Goal: Transaction & Acquisition: Book appointment/travel/reservation

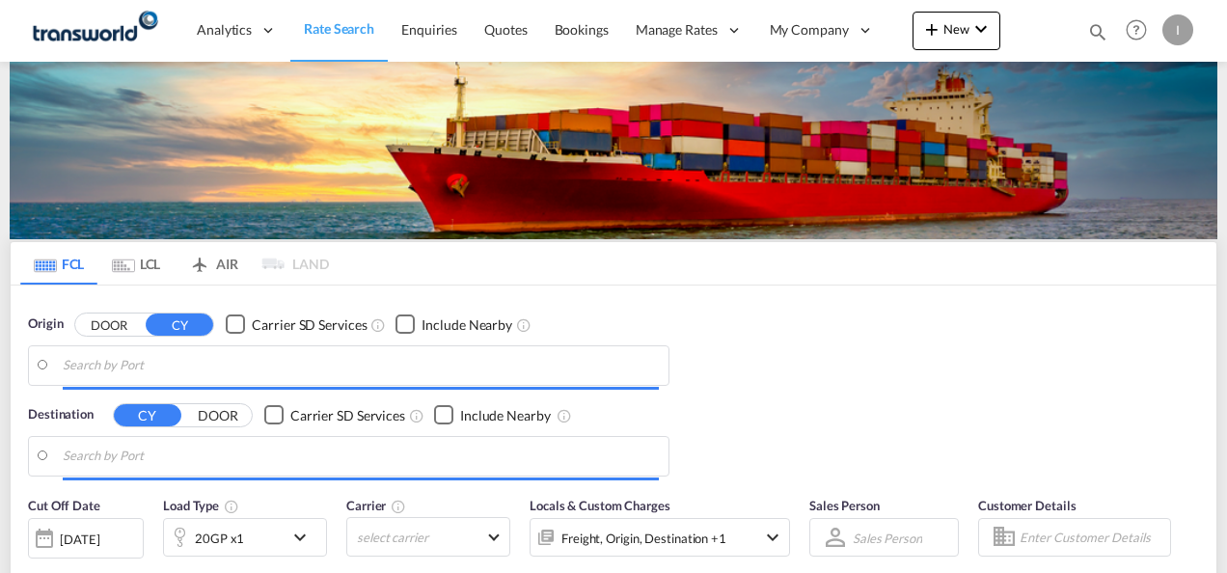
type input "Mundra, INMUN"
type input "[GEOGRAPHIC_DATA], [GEOGRAPHIC_DATA]"
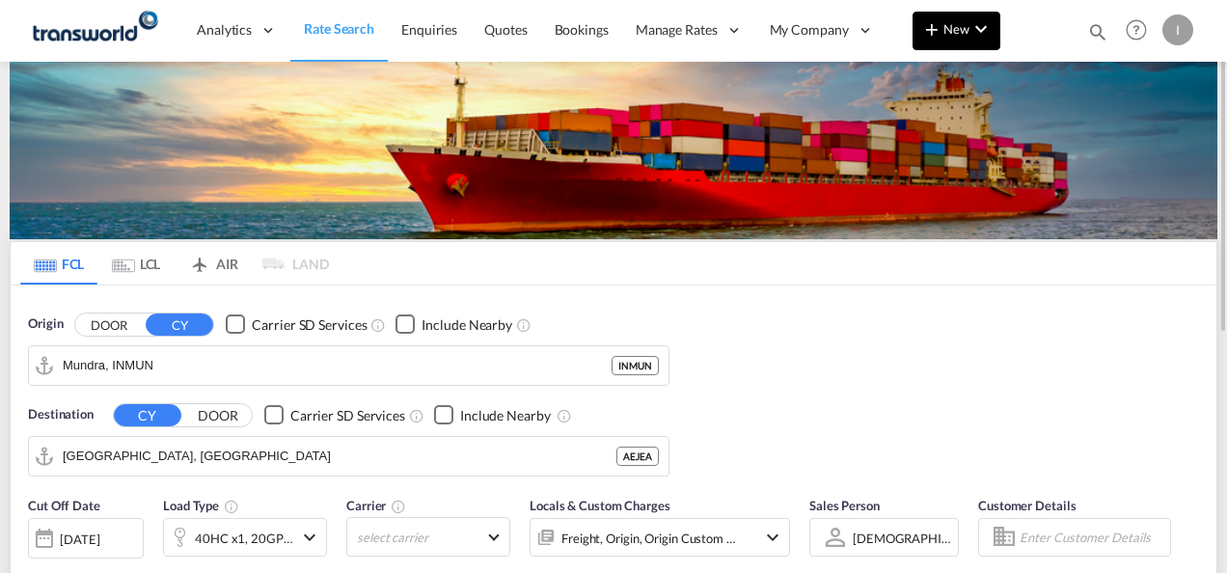
click at [971, 31] on md-icon "icon-chevron-down" at bounding box center [980, 28] width 23 height 23
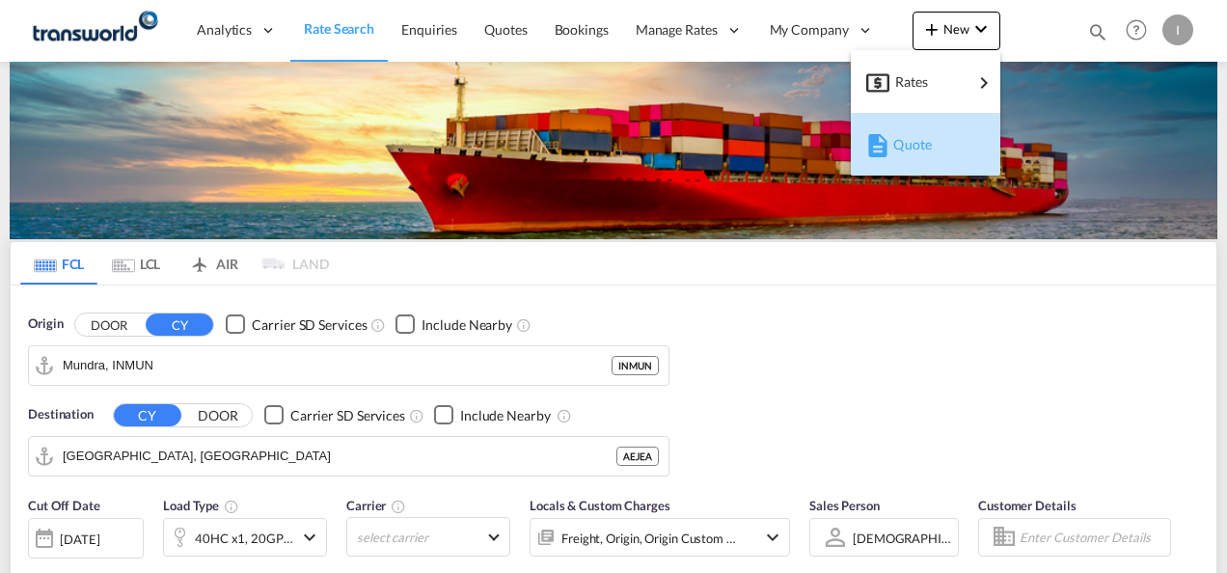
click at [901, 148] on span "Quote" at bounding box center [903, 144] width 21 height 39
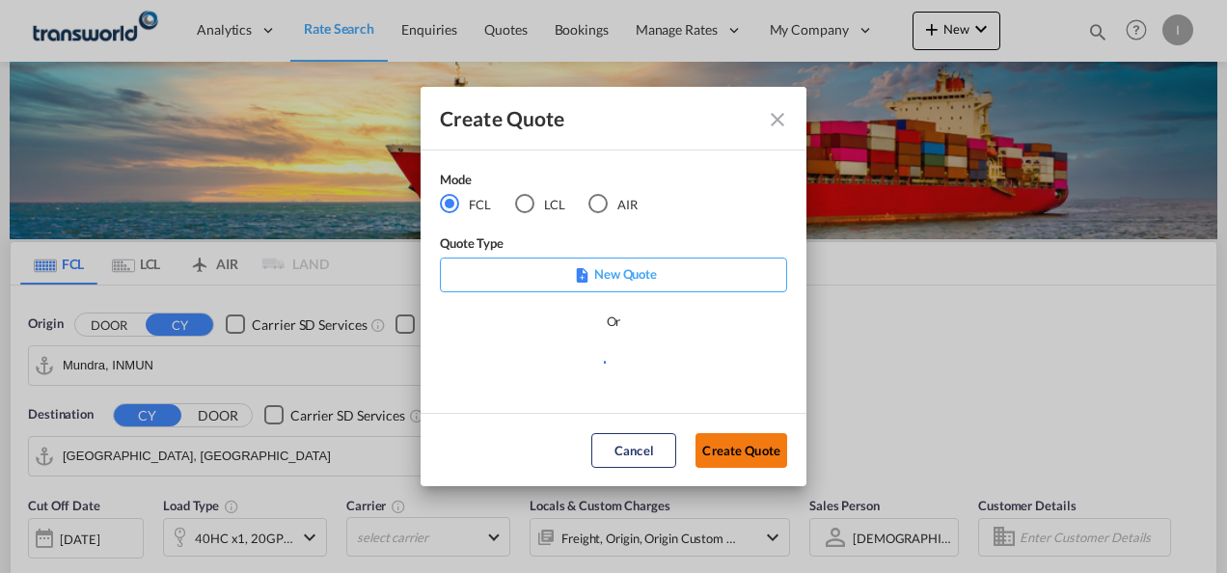
click at [722, 455] on button "Create Quote" at bounding box center [741, 450] width 92 height 35
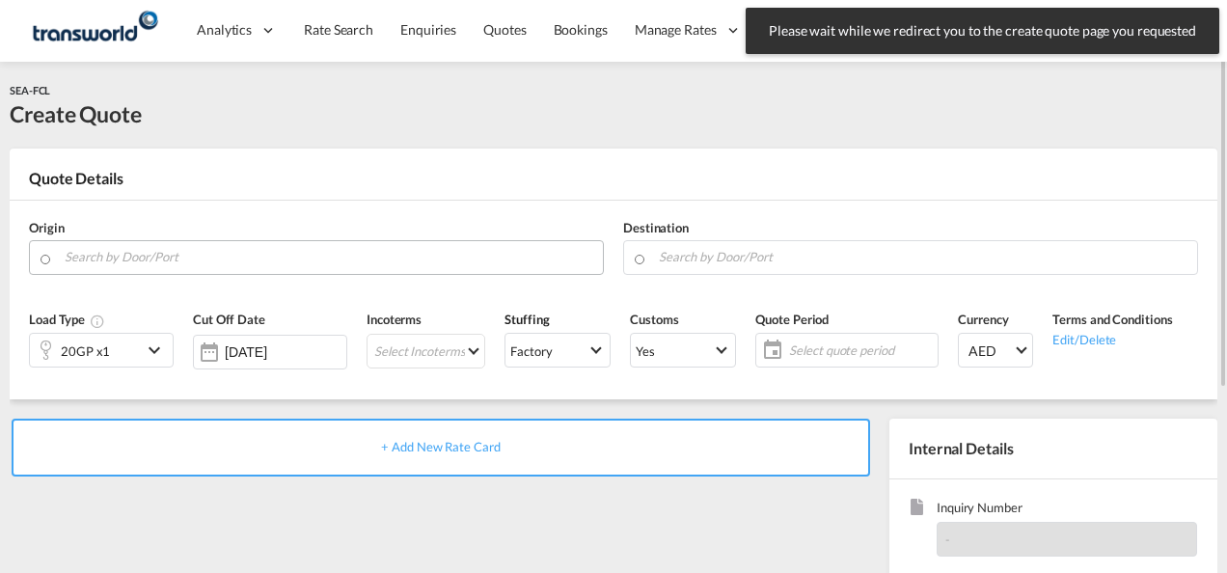
click at [179, 245] on input "Search by Door/Port" at bounding box center [329, 257] width 529 height 34
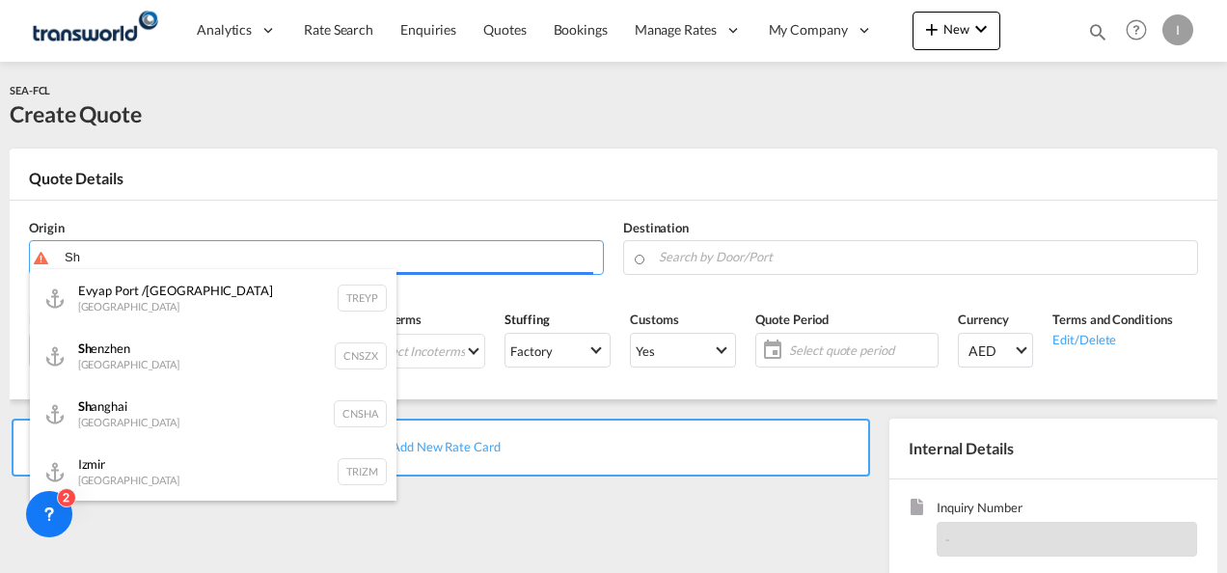
type input "S"
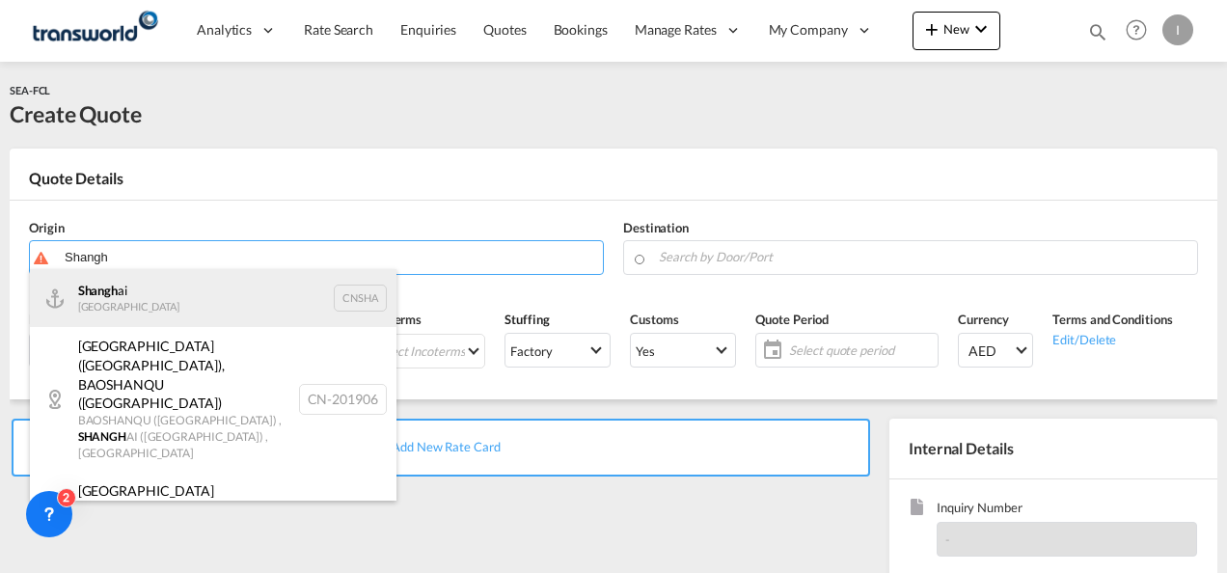
click at [121, 305] on div "Shangh ai China CNSHA" at bounding box center [213, 298] width 366 height 58
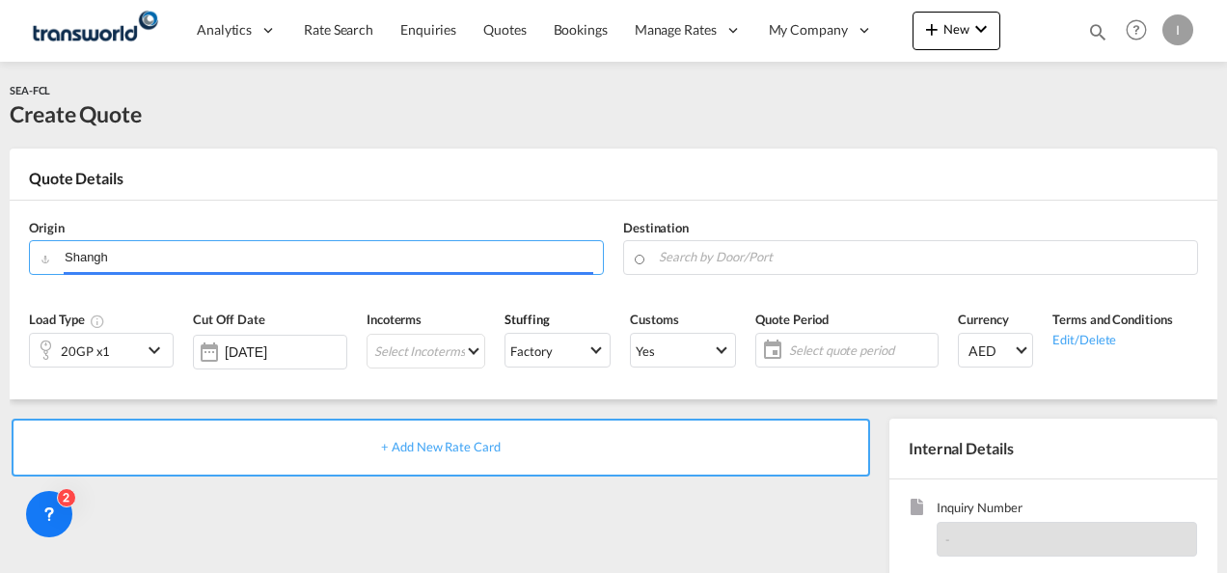
type input "[GEOGRAPHIC_DATA], [GEOGRAPHIC_DATA]"
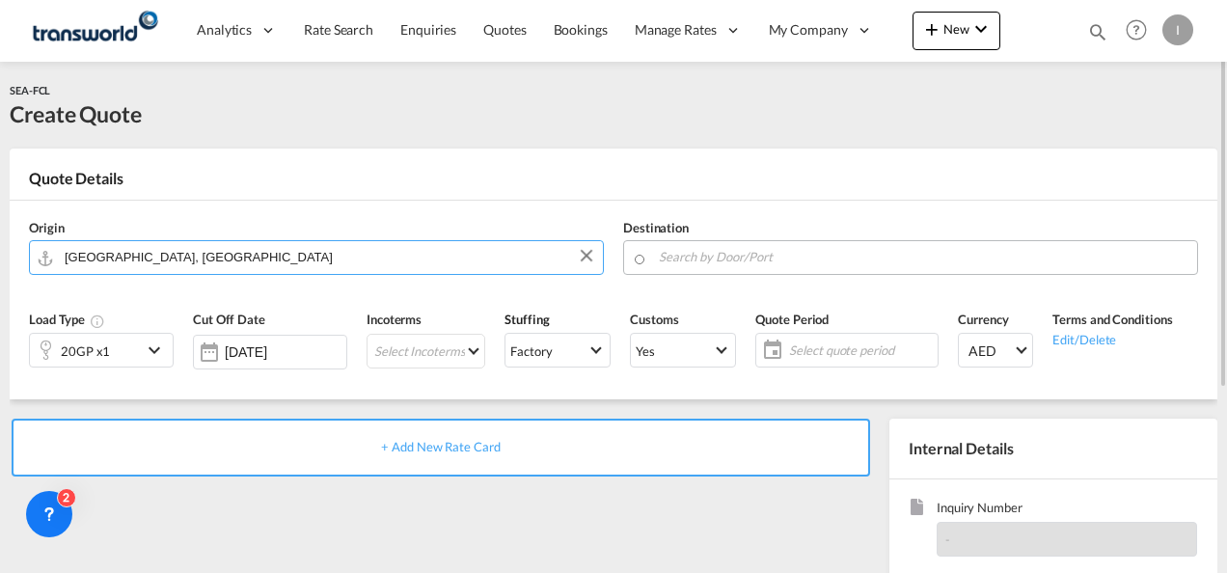
click at [735, 266] on input "Search by Door/Port" at bounding box center [923, 257] width 529 height 34
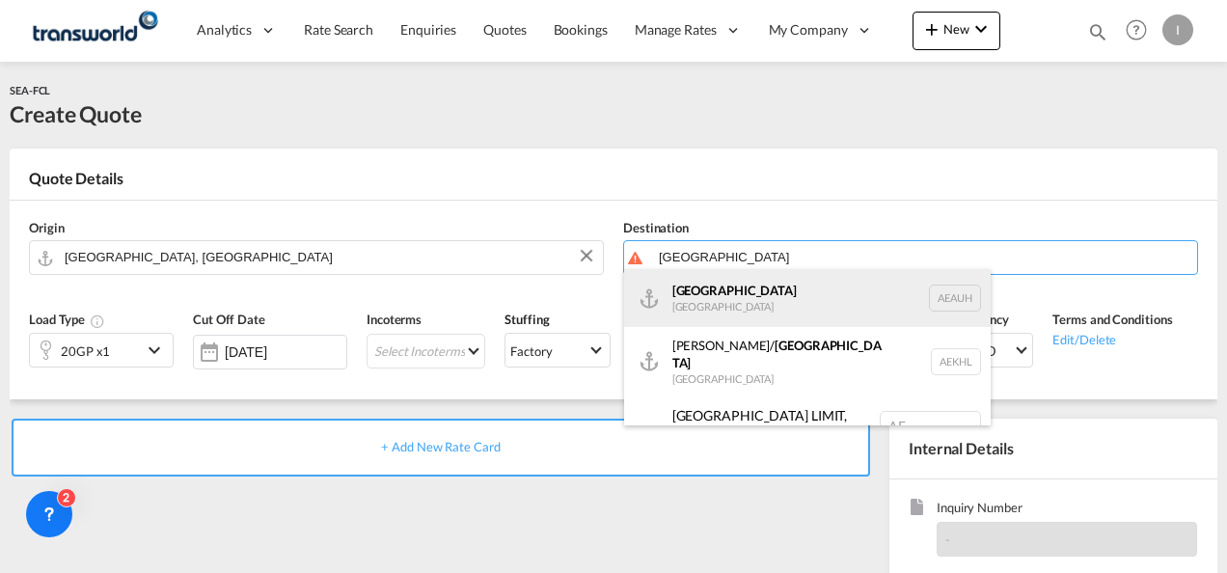
click at [735, 312] on div "[GEOGRAPHIC_DATA] [GEOGRAPHIC_DATA] [GEOGRAPHIC_DATA]" at bounding box center [807, 298] width 366 height 58
type input "[GEOGRAPHIC_DATA], [GEOGRAPHIC_DATA]"
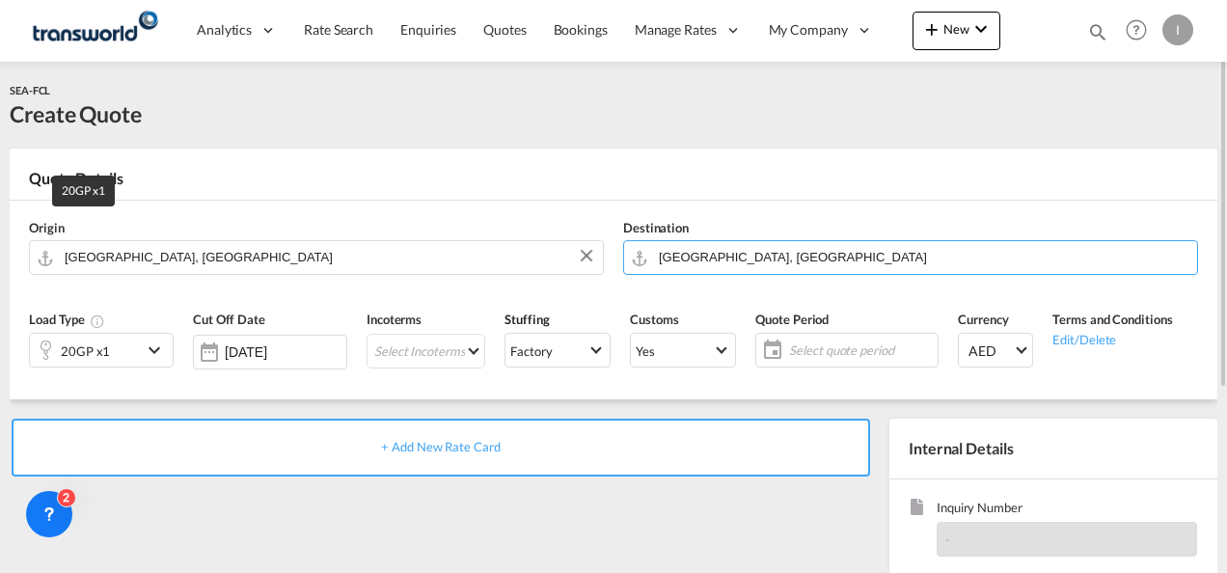
click at [96, 354] on div "20GP x1" at bounding box center [85, 351] width 49 height 27
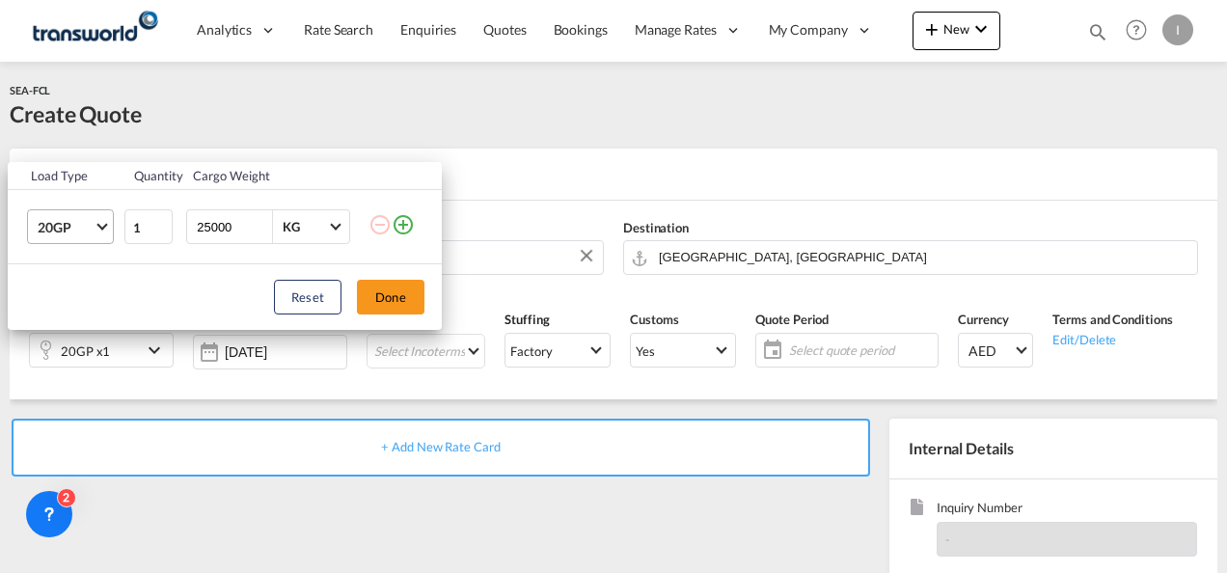
click at [83, 239] on md-select-value "20GP" at bounding box center [74, 226] width 77 height 33
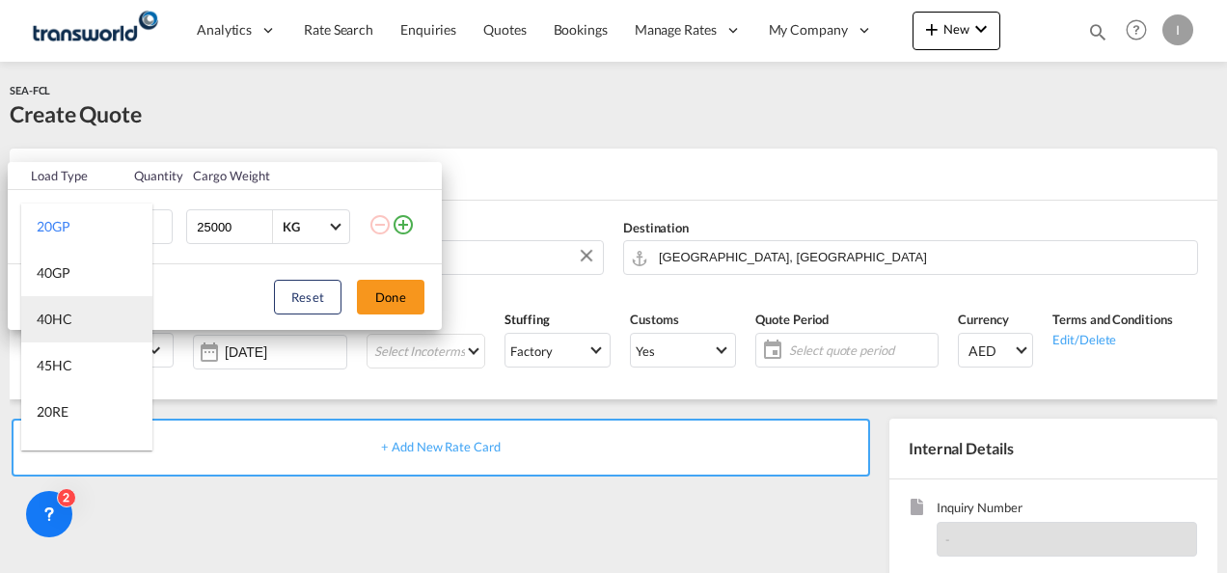
click at [68, 326] on div "40HC" at bounding box center [55, 319] width 36 height 19
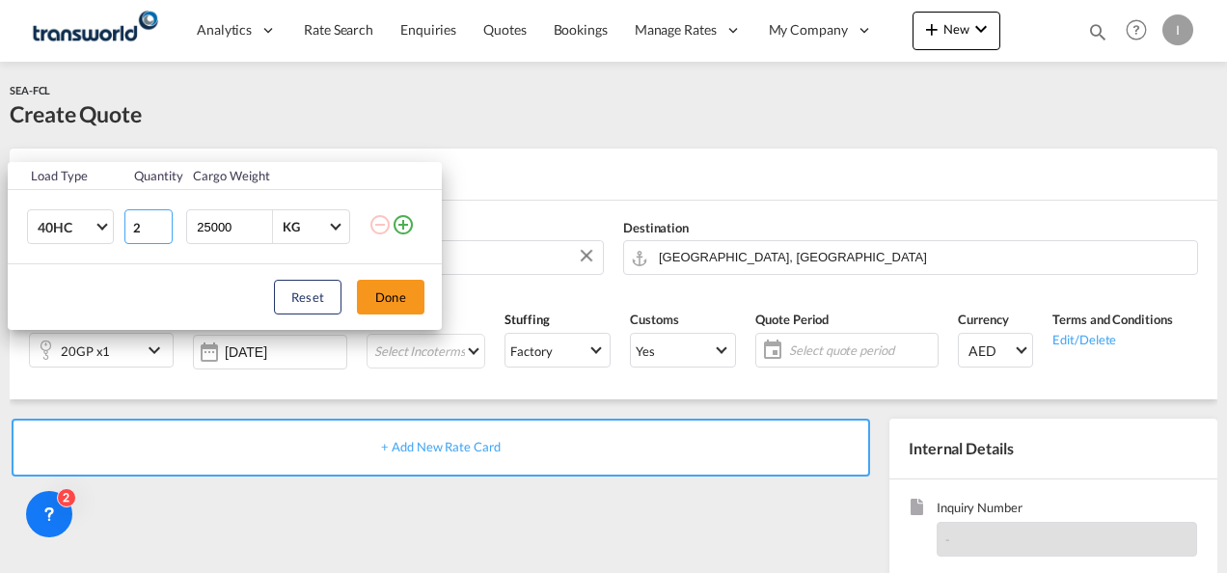
type input "2"
click at [163, 223] on input "2" at bounding box center [148, 226] width 48 height 35
click at [387, 299] on button "Done" at bounding box center [391, 297] width 68 height 35
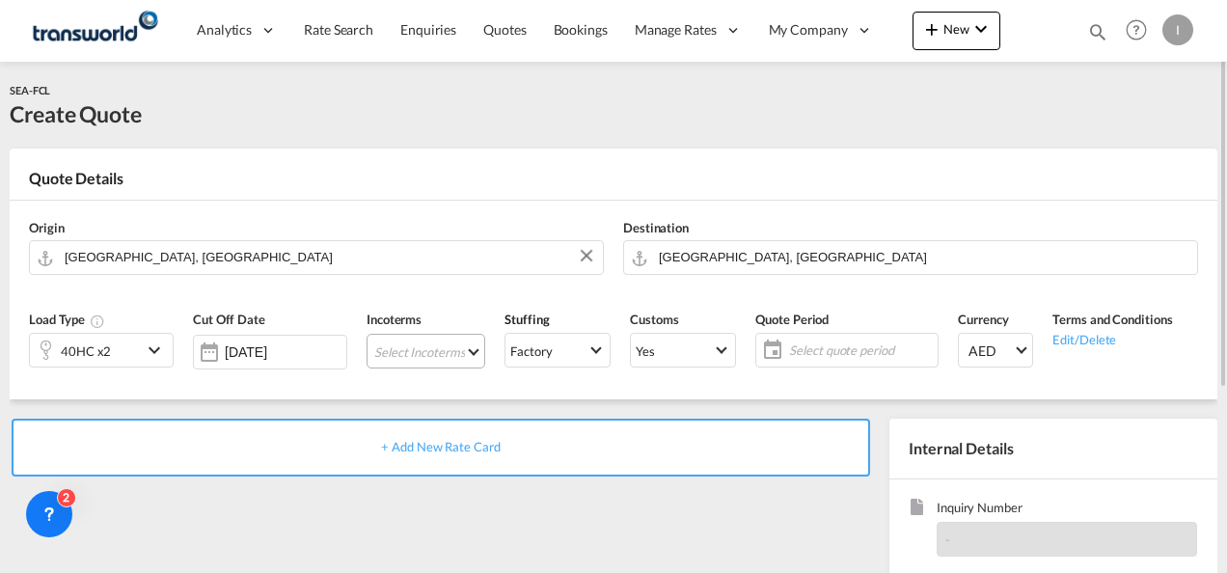
click at [408, 341] on md-select "Select Incoterms EXW - import Ex Works CFR - import Cost and Freight CPT - impo…" at bounding box center [425, 351] width 119 height 35
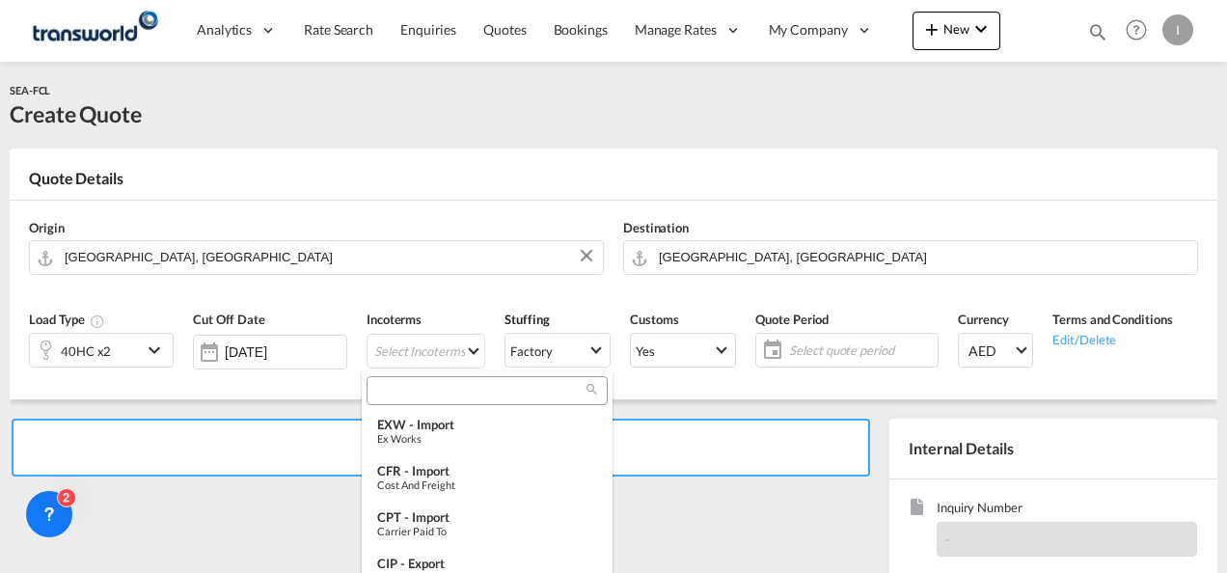
click at [394, 390] on input "search" at bounding box center [479, 390] width 214 height 17
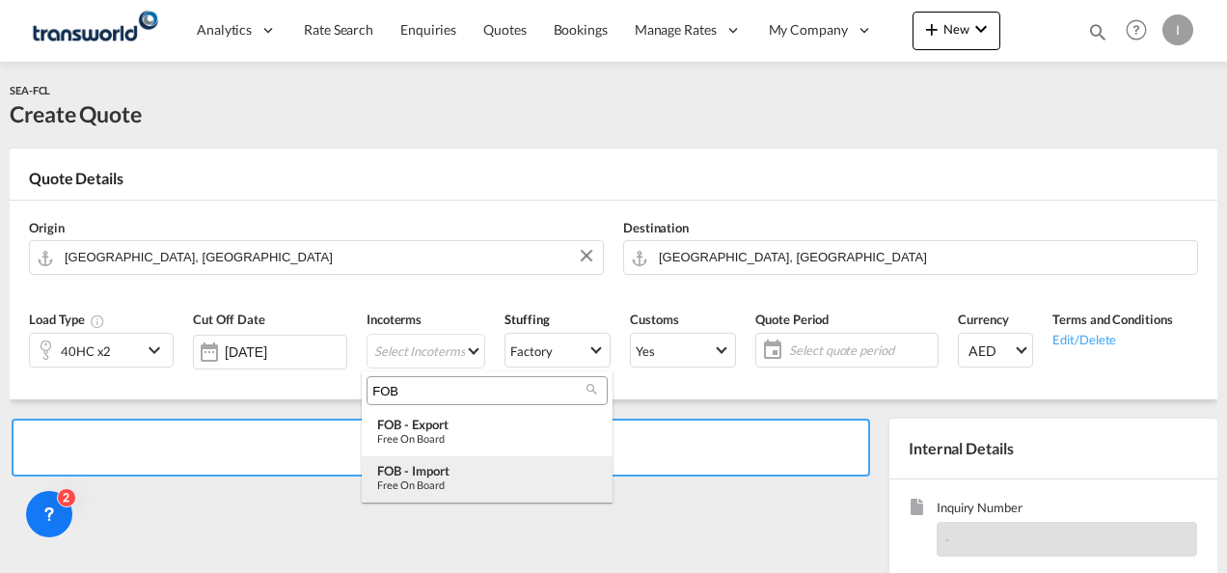
type input "FOB"
click at [419, 474] on div "FOB - import" at bounding box center [487, 470] width 220 height 15
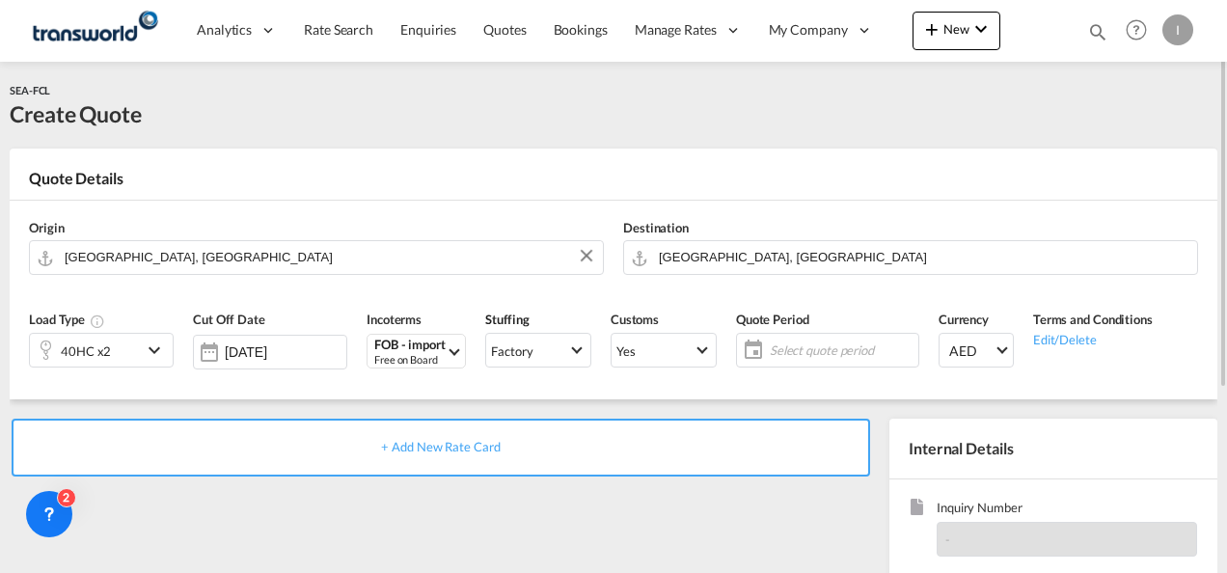
scroll to position [272, 0]
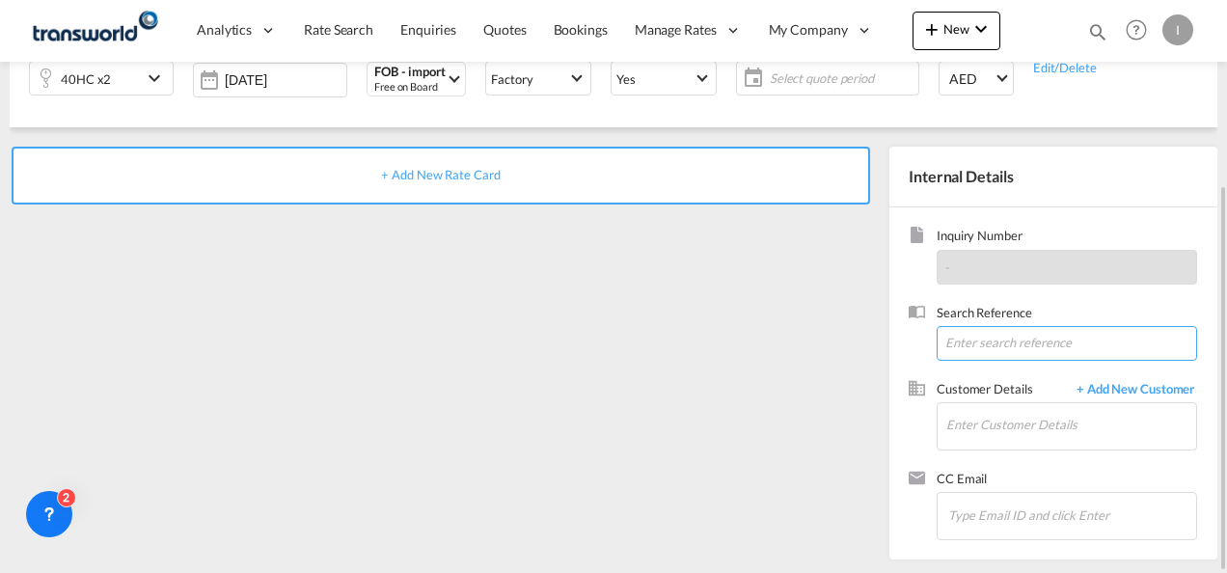
click at [1011, 351] on input at bounding box center [1066, 343] width 260 height 35
paste input "TWP8877"
drag, startPoint x: 1018, startPoint y: 341, endPoint x: 935, endPoint y: 334, distance: 84.3
click at [935, 334] on div "Search Reference TWP8877" at bounding box center [1064, 332] width 265 height 57
paste input "I 21468"
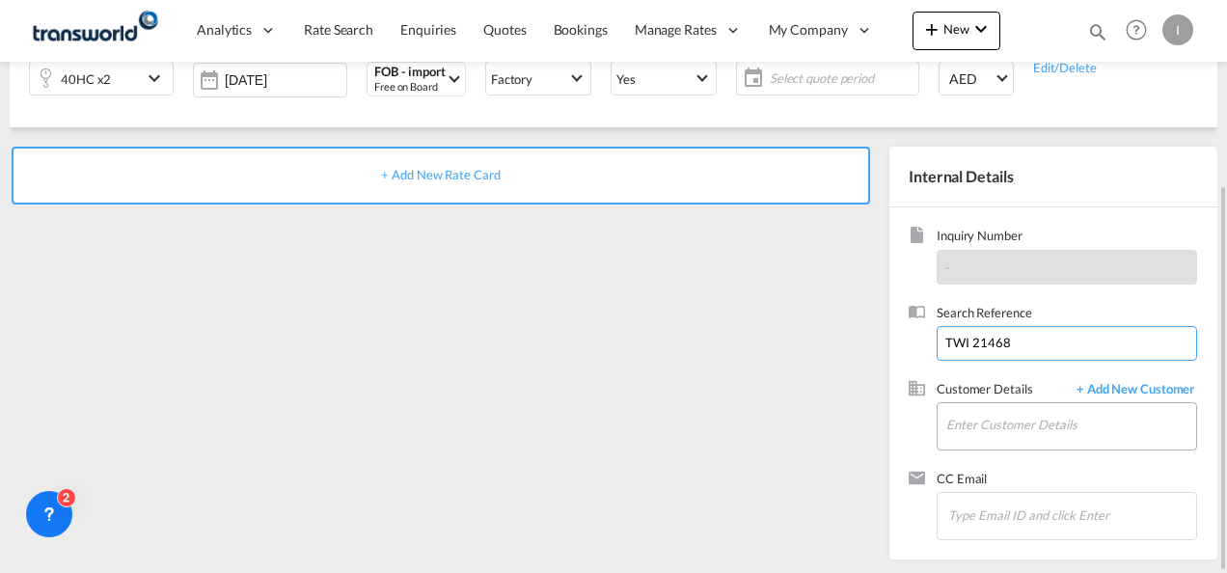
type input "TWI 21468"
click at [980, 417] on input "Enter Customer Details" at bounding box center [1071, 424] width 250 height 43
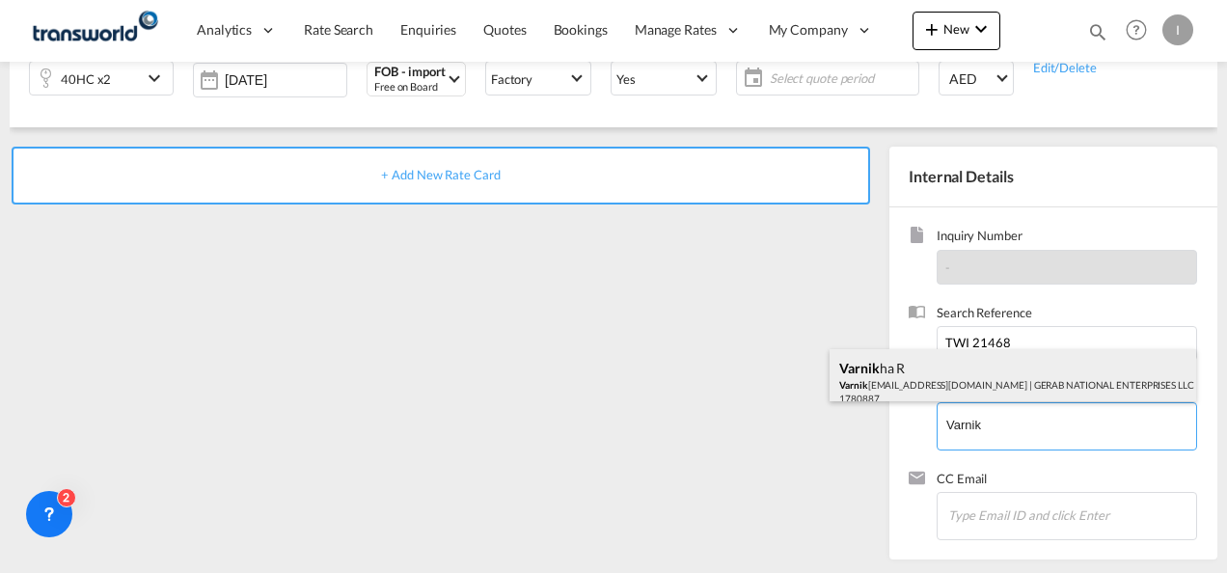
click at [970, 371] on div "Varnik ha R Varnik [EMAIL_ADDRESS][DOMAIN_NAME] | GERAB NATIONAL ENTERPRISES LL…" at bounding box center [1012, 382] width 366 height 66
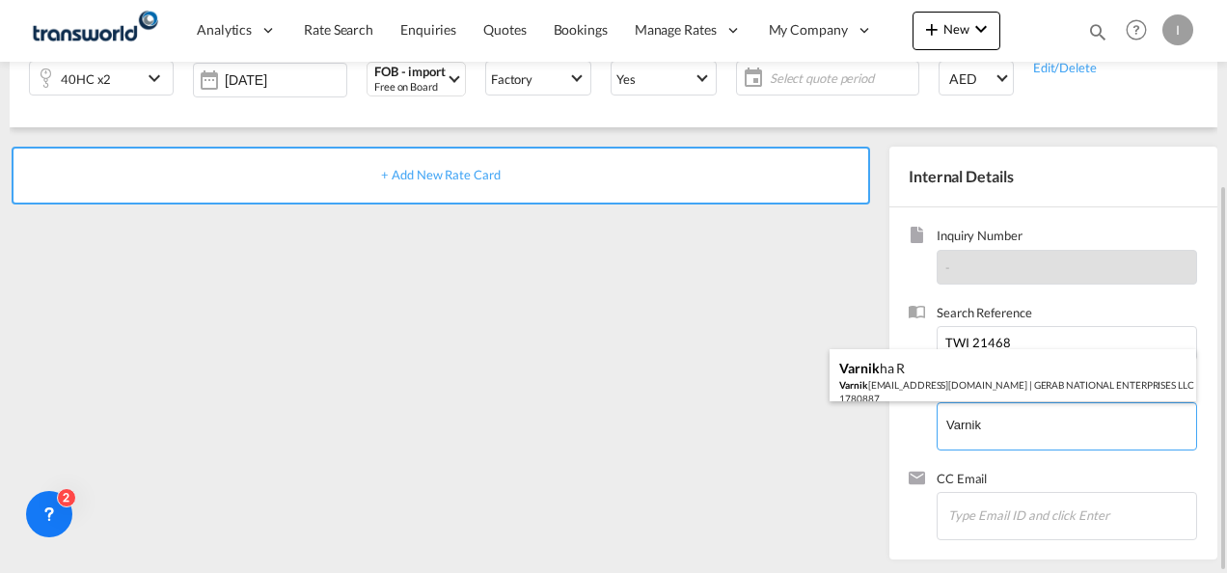
type input "GERAB NATIONAL ENTERPRISES LLC, Varnikha R, [EMAIL_ADDRESS][DOMAIN_NAME]"
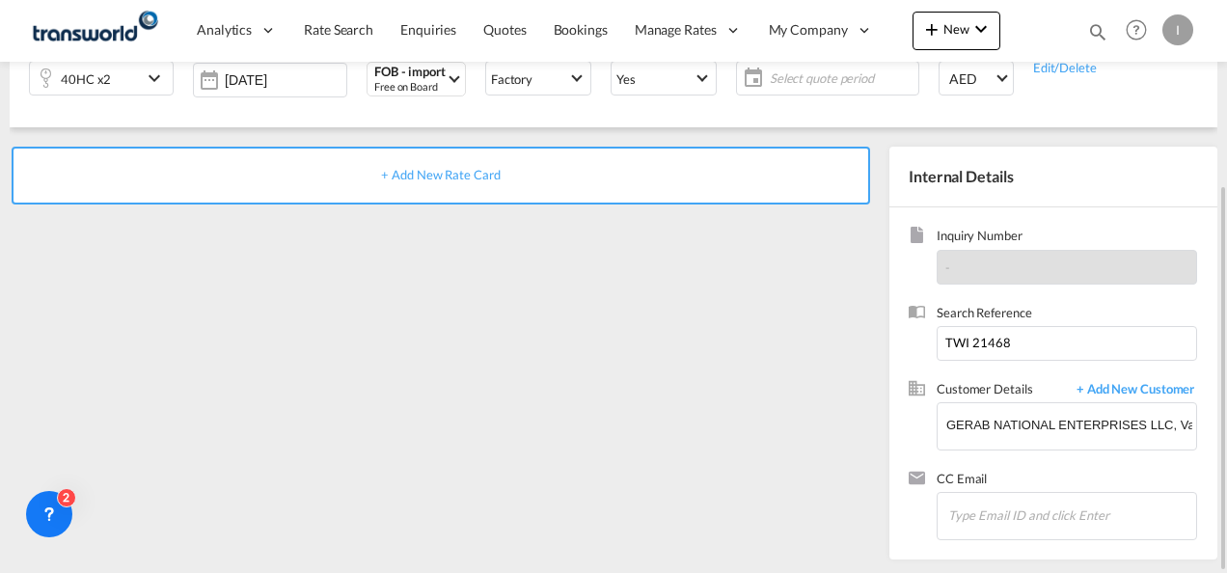
click at [468, 177] on span "+ Add New Rate Card" at bounding box center [440, 174] width 119 height 15
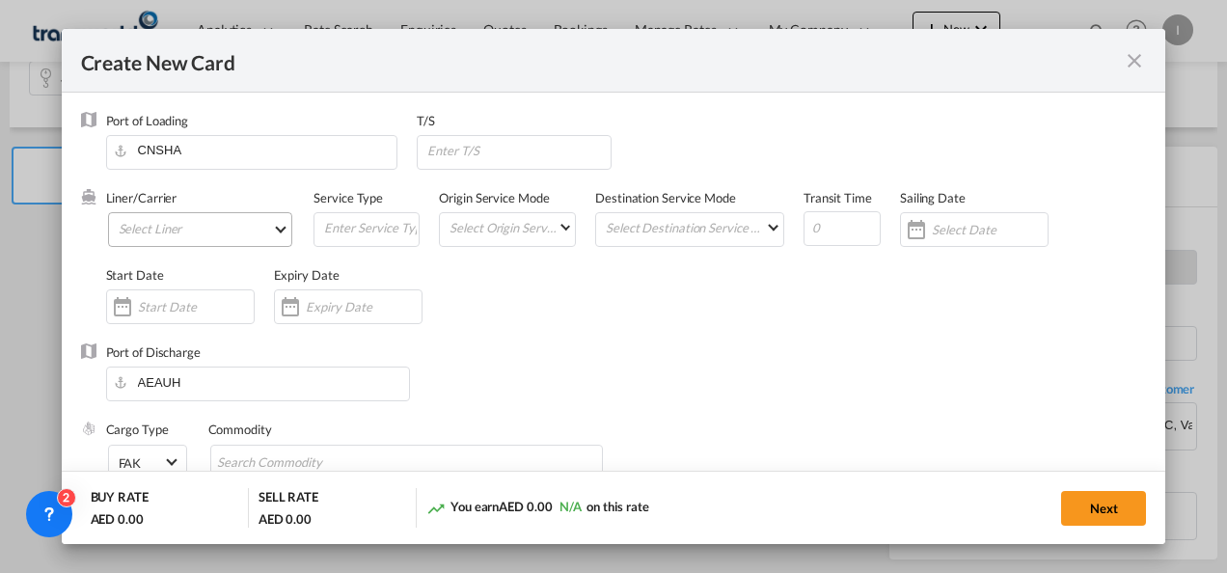
type input "Basic Ocean Freight"
select select "per equipment"
click at [162, 224] on md-select "Select Liner 2HM LOGISTICS D.O.O 2HM LOGISTICS D.O.O. / TDWC-CAPODISTRI 2HM LOG…" at bounding box center [200, 229] width 185 height 35
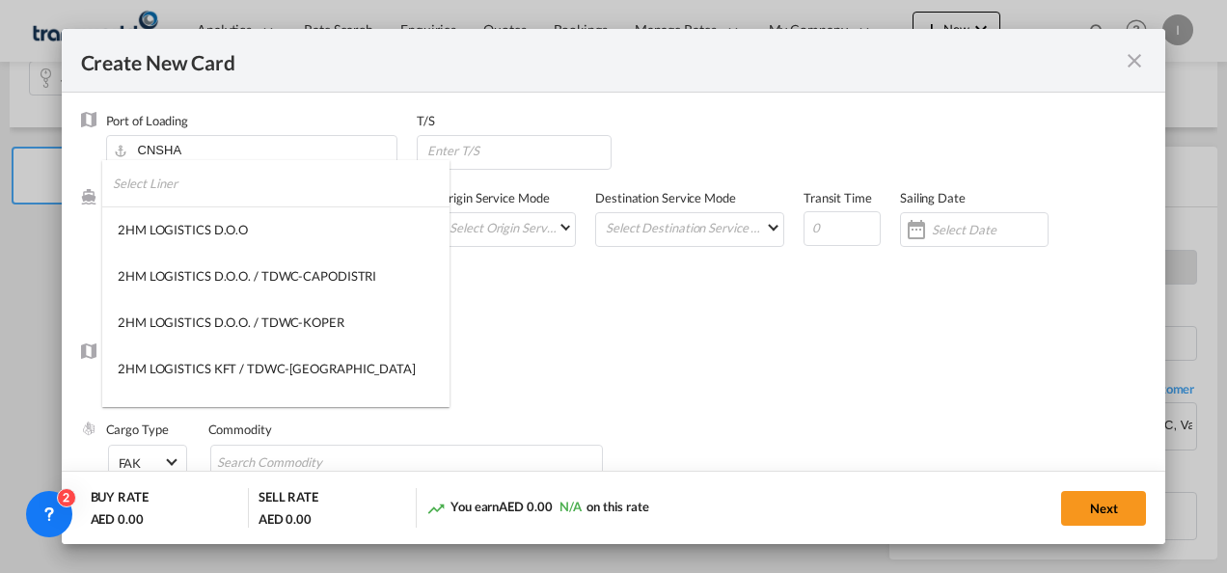
click at [160, 186] on input "search" at bounding box center [281, 183] width 337 height 46
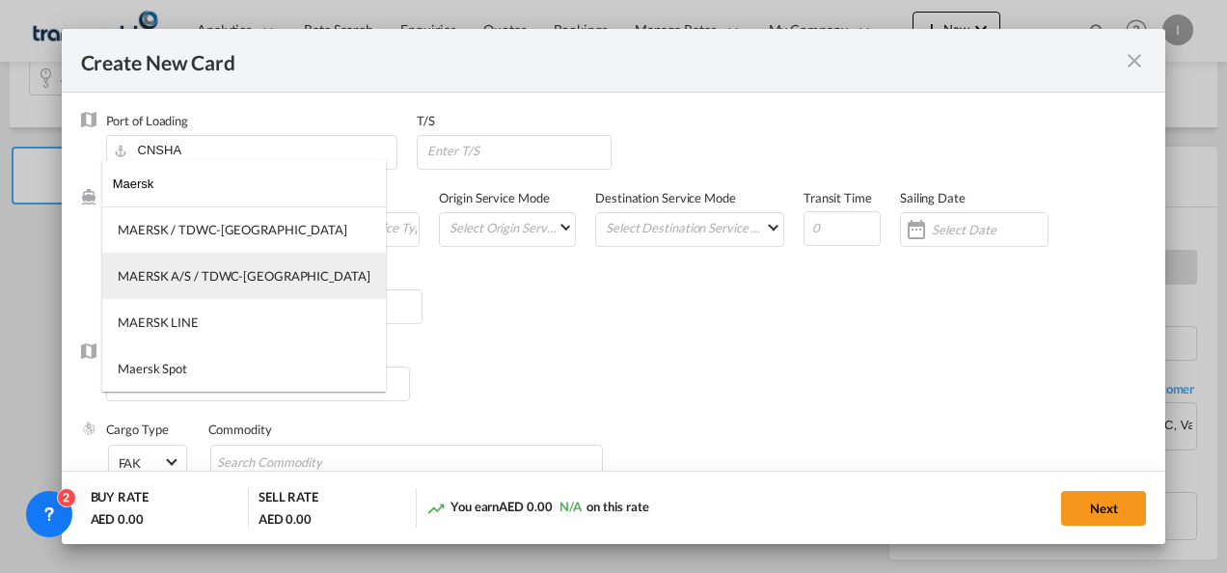
type input "Maersk"
click at [180, 273] on div "MAERSK A/S / TDWC-[GEOGRAPHIC_DATA]" at bounding box center [244, 275] width 253 height 17
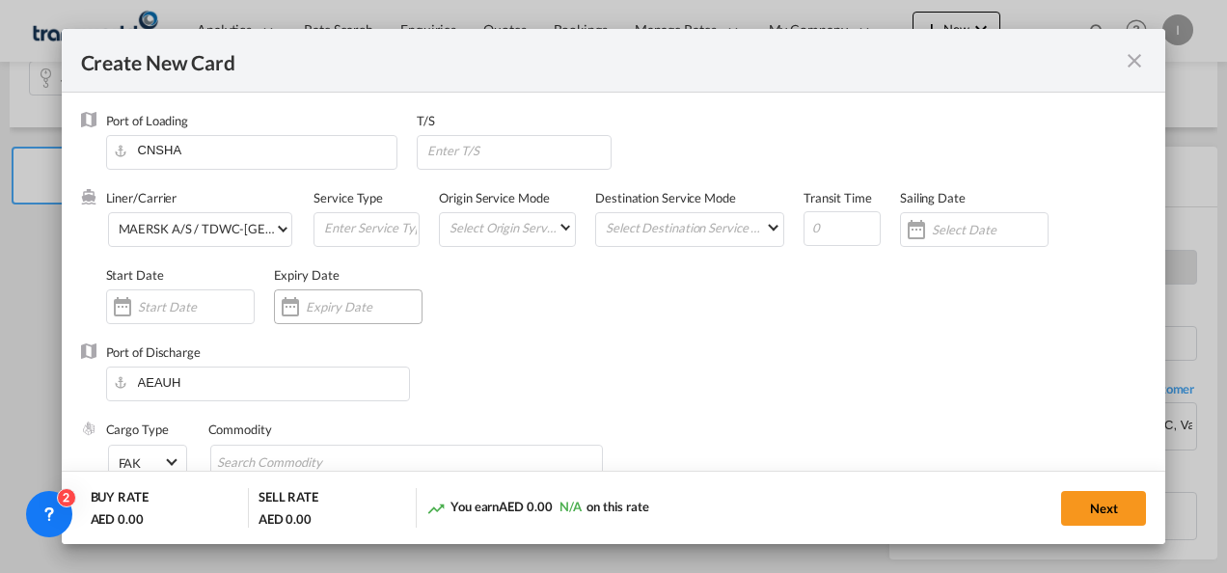
click at [342, 309] on input "Create New CardPort ..." at bounding box center [364, 306] width 116 height 15
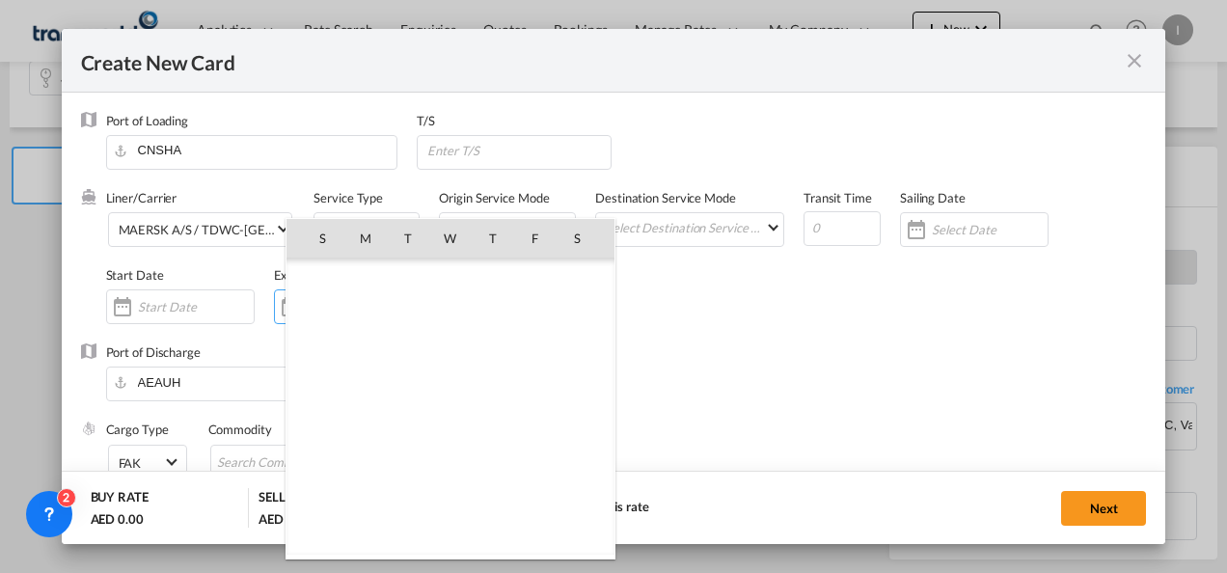
scroll to position [446483, 0]
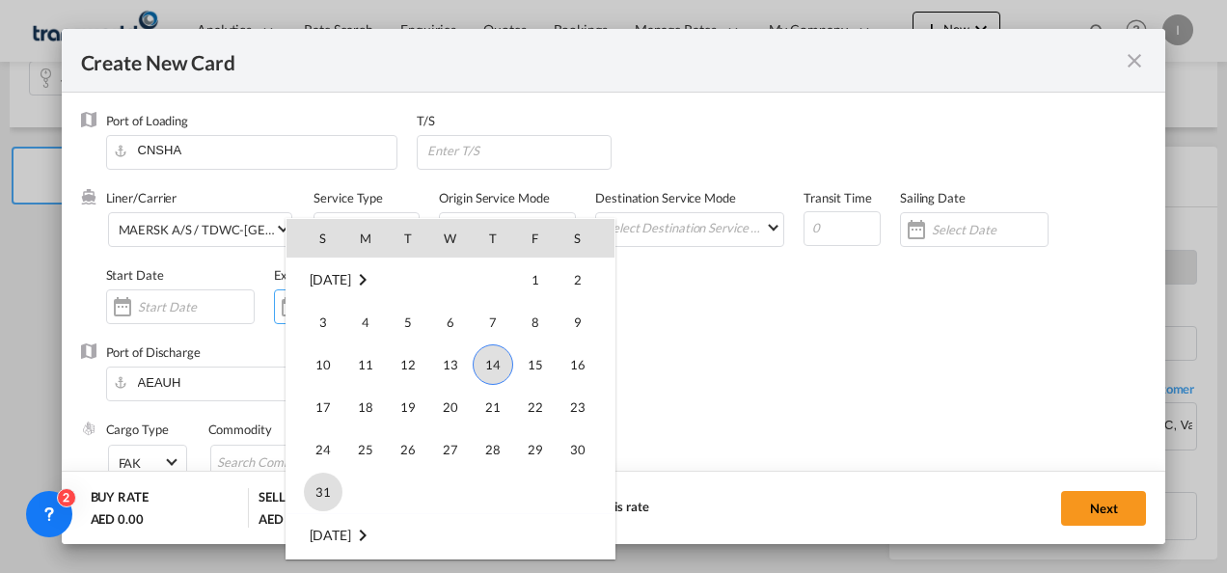
click at [325, 488] on span "31" at bounding box center [323, 492] width 39 height 39
type input "[DATE]"
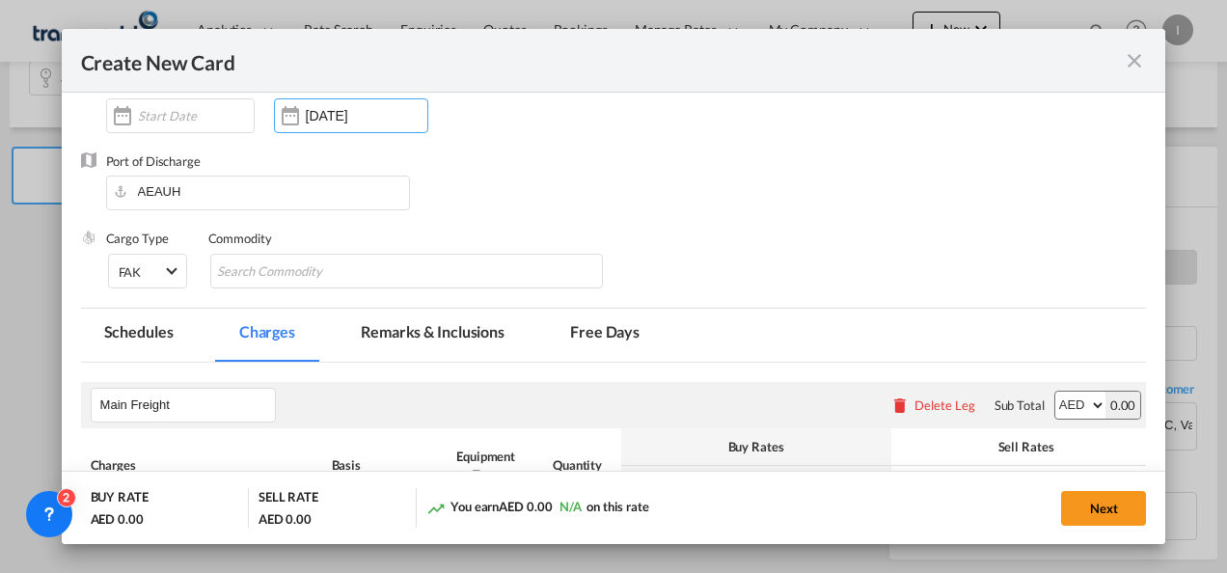
scroll to position [193, 0]
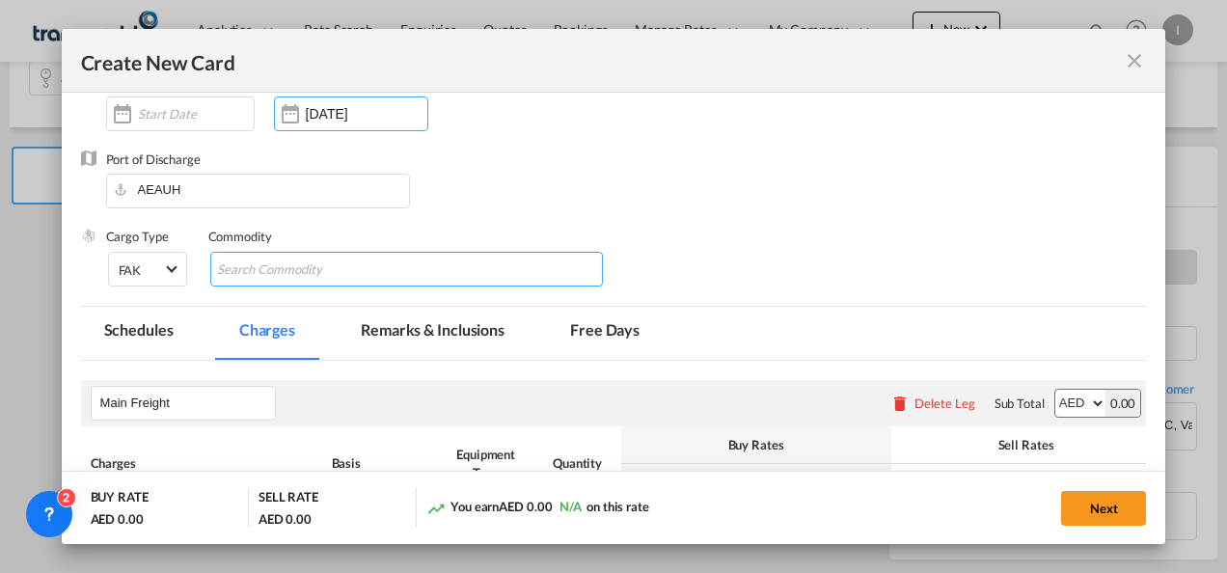
click at [249, 269] on input "Search Commodity" at bounding box center [305, 270] width 176 height 31
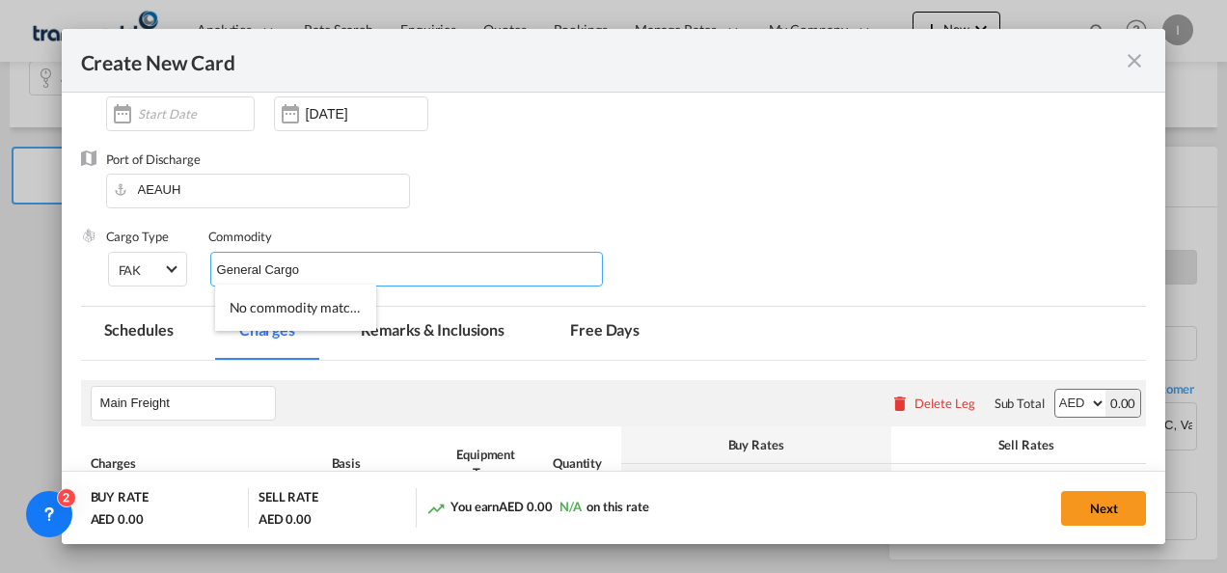
type input "General Cargo"
click at [843, 167] on div "Port of Discharge [GEOGRAPHIC_DATA]" at bounding box center [614, 188] width 1066 height 77
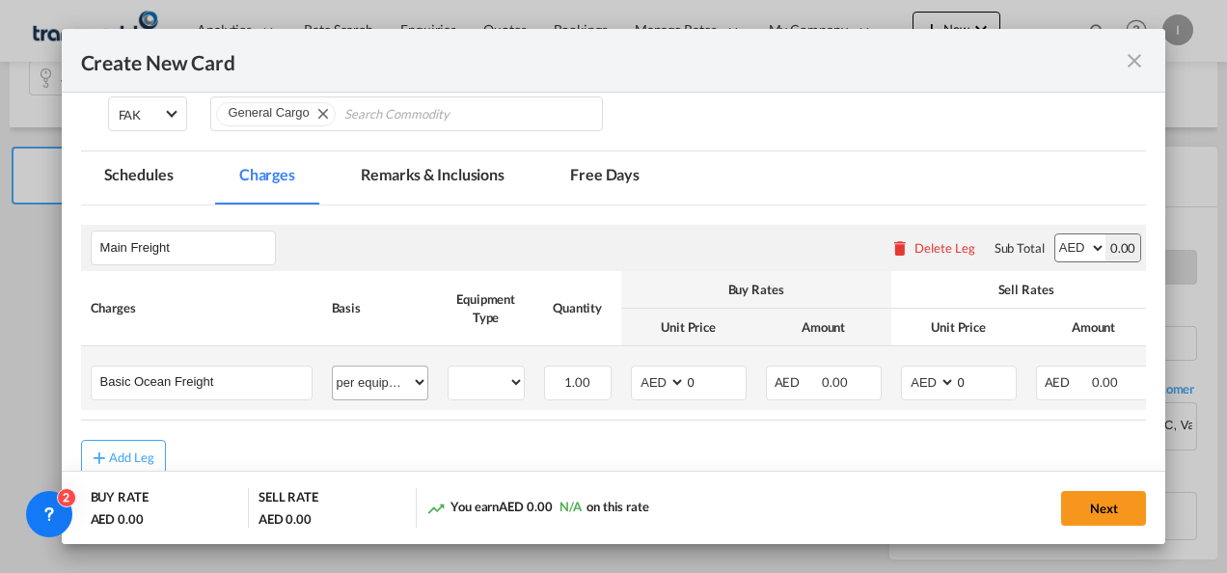
scroll to position [386, 0]
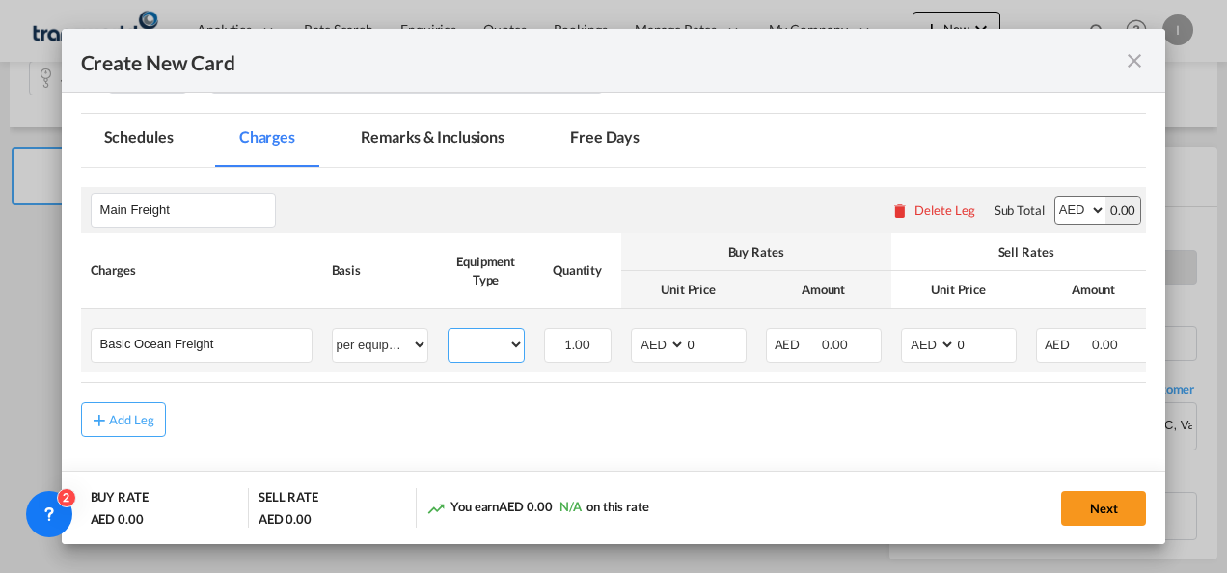
click at [501, 340] on select "40HC" at bounding box center [485, 345] width 75 height 26
select select "40HC"
click at [448, 332] on select "40HC" at bounding box center [485, 345] width 75 height 26
click at [657, 349] on select "AED AFN ALL AMD ANG AOA ARS AUD AWG AZN BAM BBD BDT BGN BHD BIF BMD BND [PERSON…" at bounding box center [660, 345] width 50 height 26
select select "string:USD"
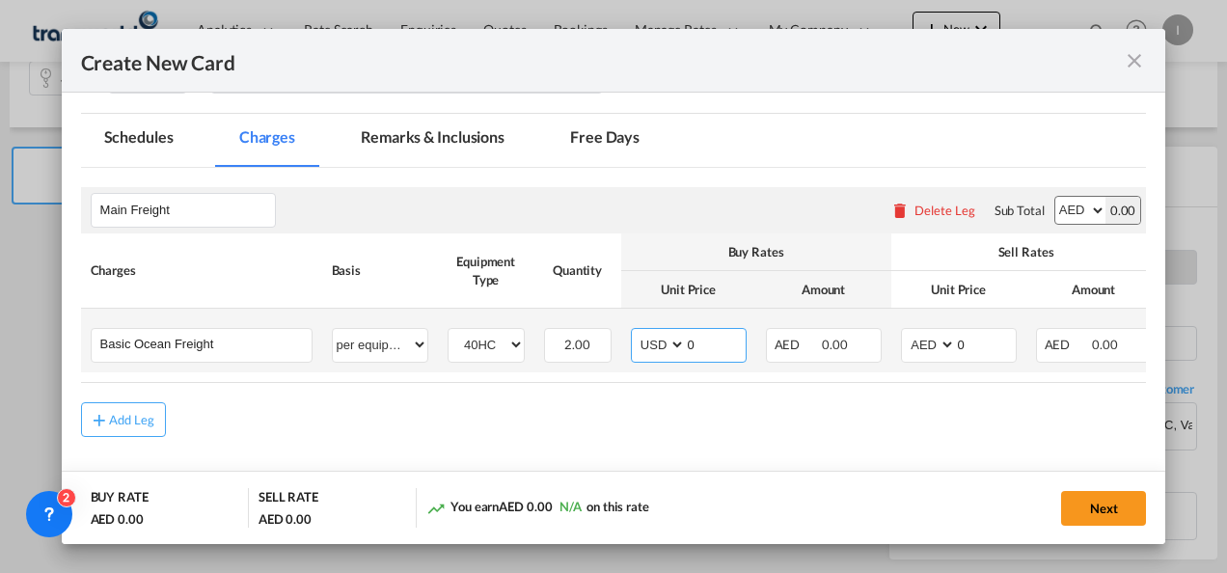
click at [635, 332] on select "AED AFN ALL AMD ANG AOA ARS AUD AWG AZN BAM BBD BDT BGN BHD BIF BMD BND [PERSON…" at bounding box center [660, 345] width 50 height 26
drag, startPoint x: 703, startPoint y: 342, endPoint x: 671, endPoint y: 338, distance: 32.2
click at [671, 338] on md-input-container "AED AFN ALL AMD ANG AOA ARS AUD AWG AZN BAM BBD BDT BGN BHD BIF BMD BND [PERSON…" at bounding box center [689, 345] width 116 height 35
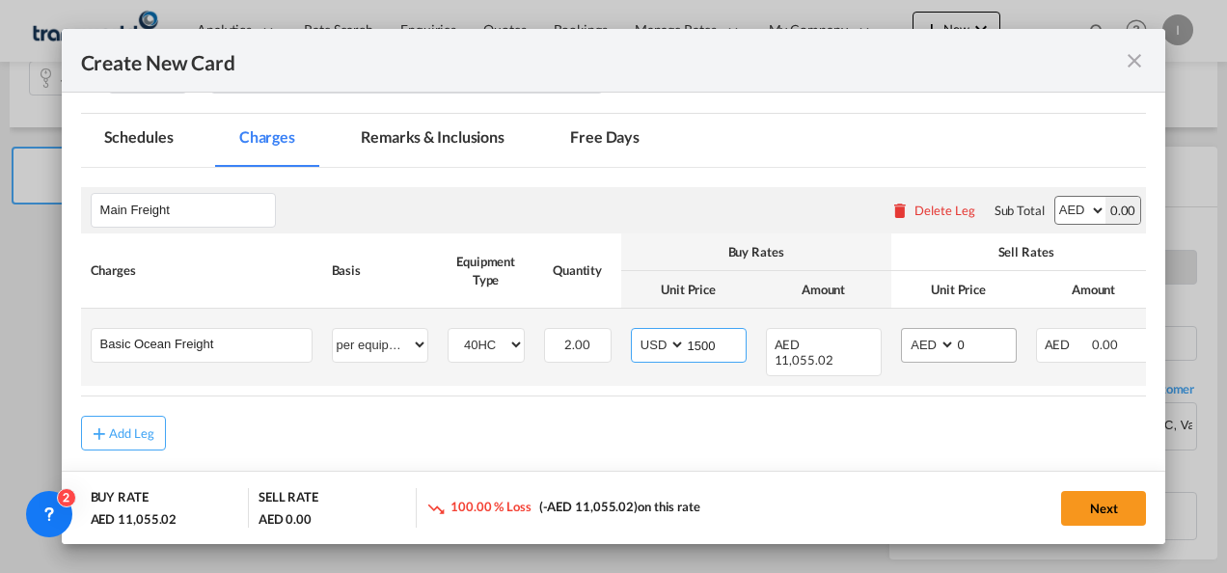
type input "1500"
click at [916, 345] on select "AED AFN ALL AMD ANG AOA ARS AUD AWG AZN BAM BBD BDT BGN BHD BIF BMD BND [PERSON…" at bounding box center [930, 345] width 50 height 26
select select "string:USD"
click at [905, 332] on select "AED AFN ALL AMD ANG AOA ARS AUD AWG AZN BAM BBD BDT BGN BHD BIF BMD BND [PERSON…" at bounding box center [930, 345] width 50 height 26
click at [973, 345] on input "0" at bounding box center [986, 343] width 60 height 29
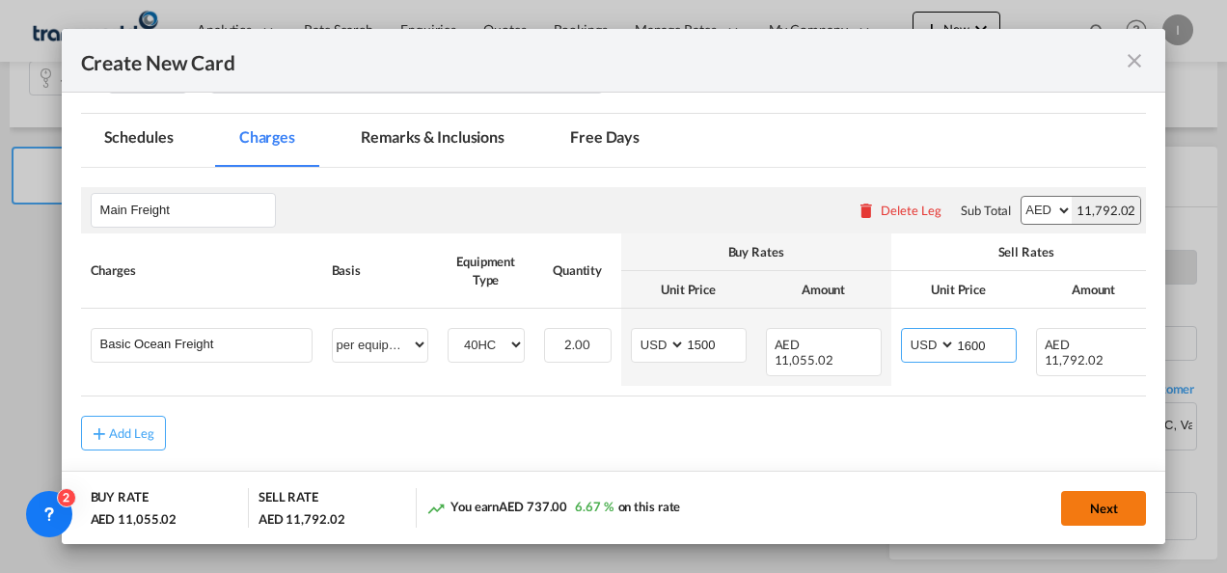
type input "1600"
click at [1097, 500] on button "Next" at bounding box center [1103, 508] width 85 height 35
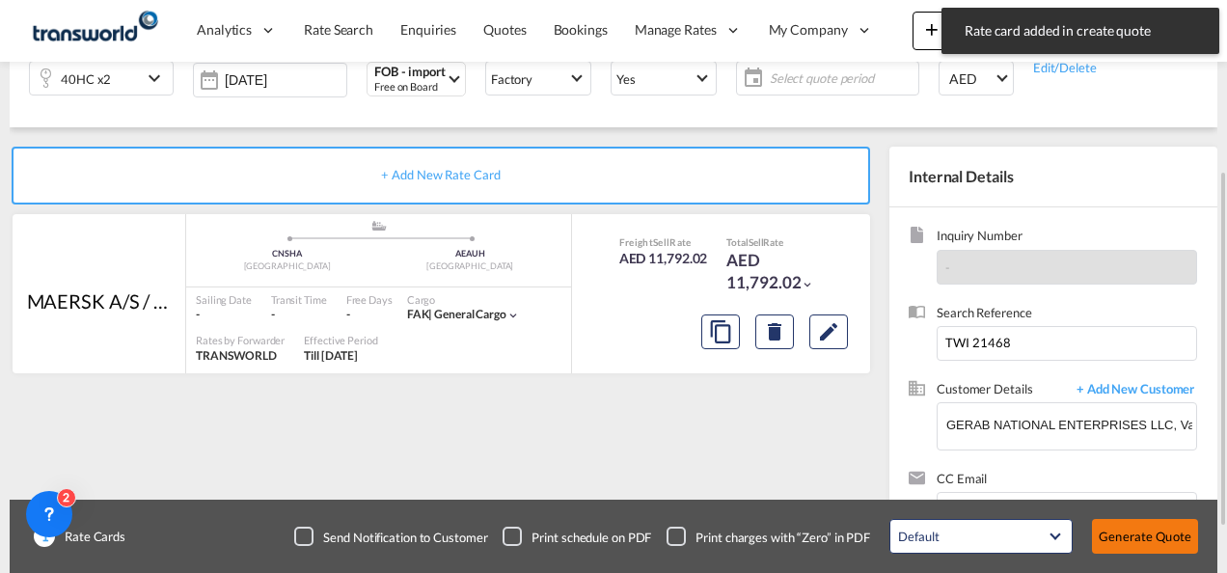
click at [1107, 523] on button "Generate Quote" at bounding box center [1145, 536] width 106 height 35
click at [779, 71] on span "Select quote period" at bounding box center [844, 77] width 138 height 17
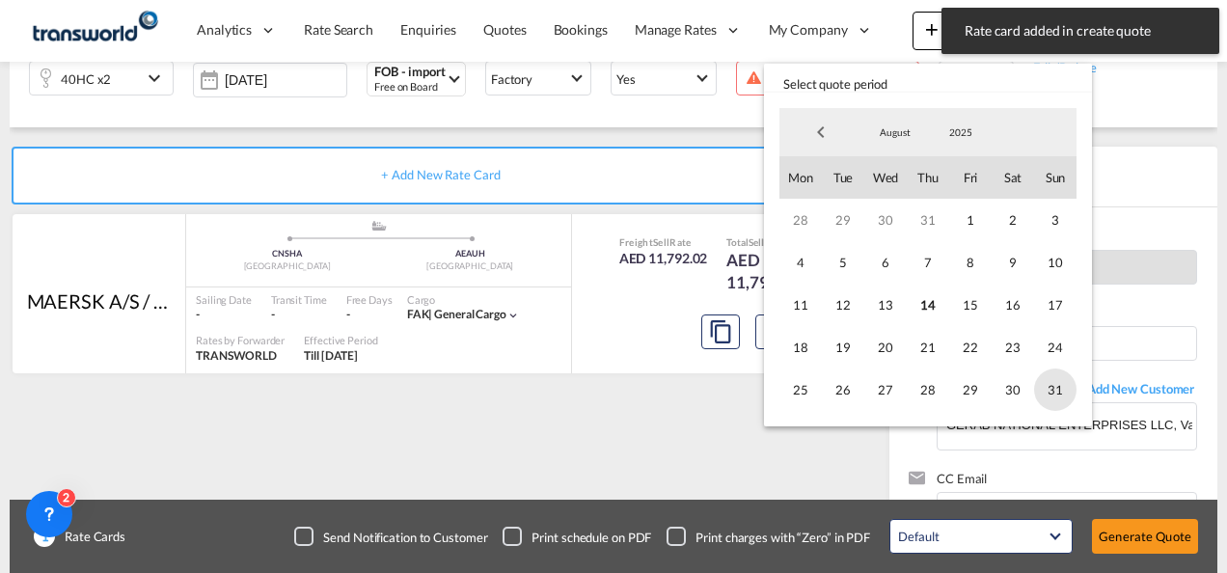
click at [1047, 387] on span "31" at bounding box center [1055, 389] width 42 height 42
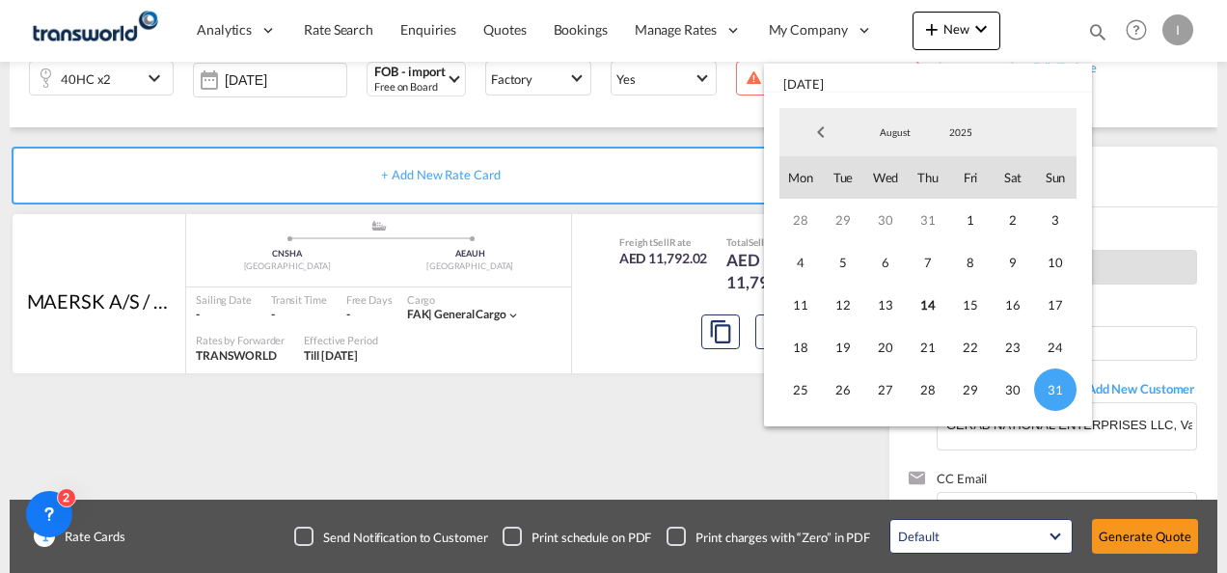
click at [1140, 536] on md-backdrop at bounding box center [613, 286] width 1227 height 573
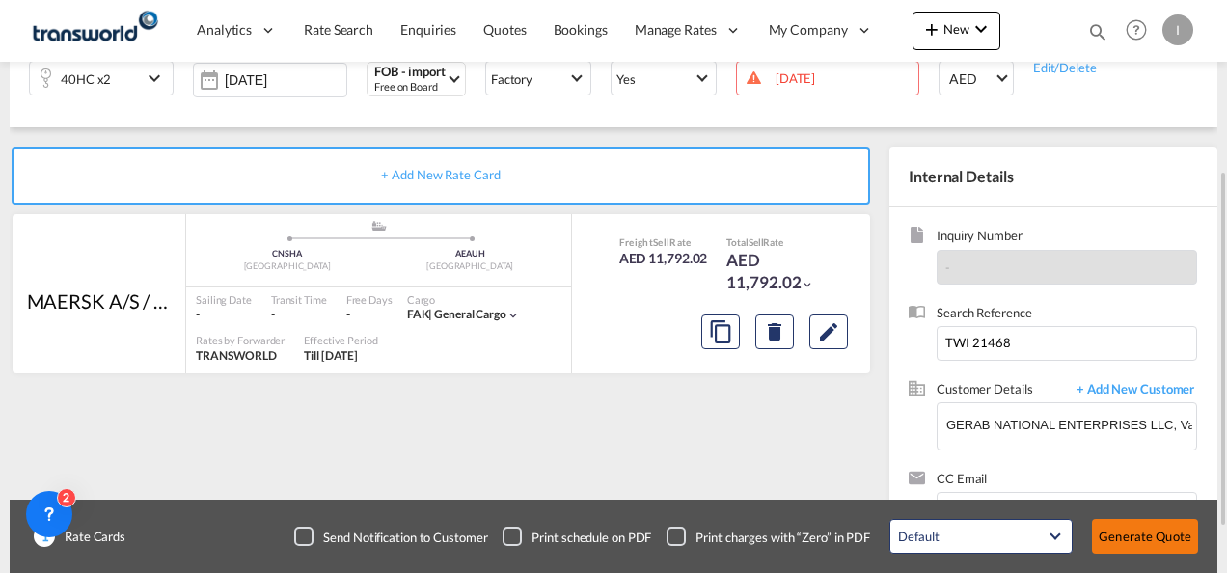
click at [1140, 529] on button "Generate Quote" at bounding box center [1145, 536] width 106 height 35
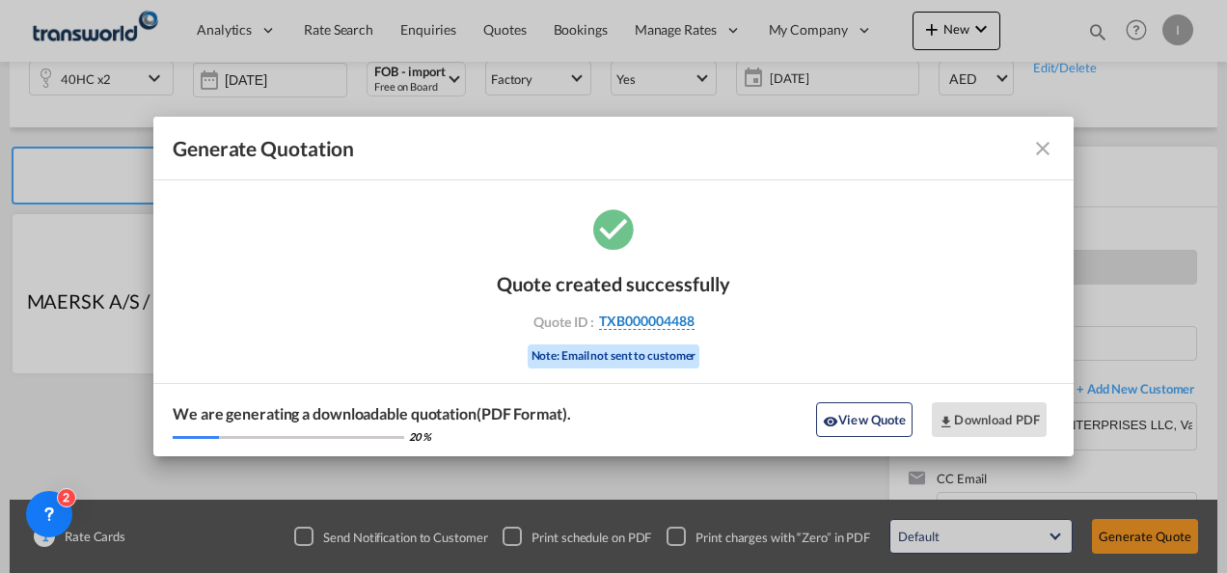
click at [637, 324] on span "TXB000004488" at bounding box center [646, 320] width 95 height 17
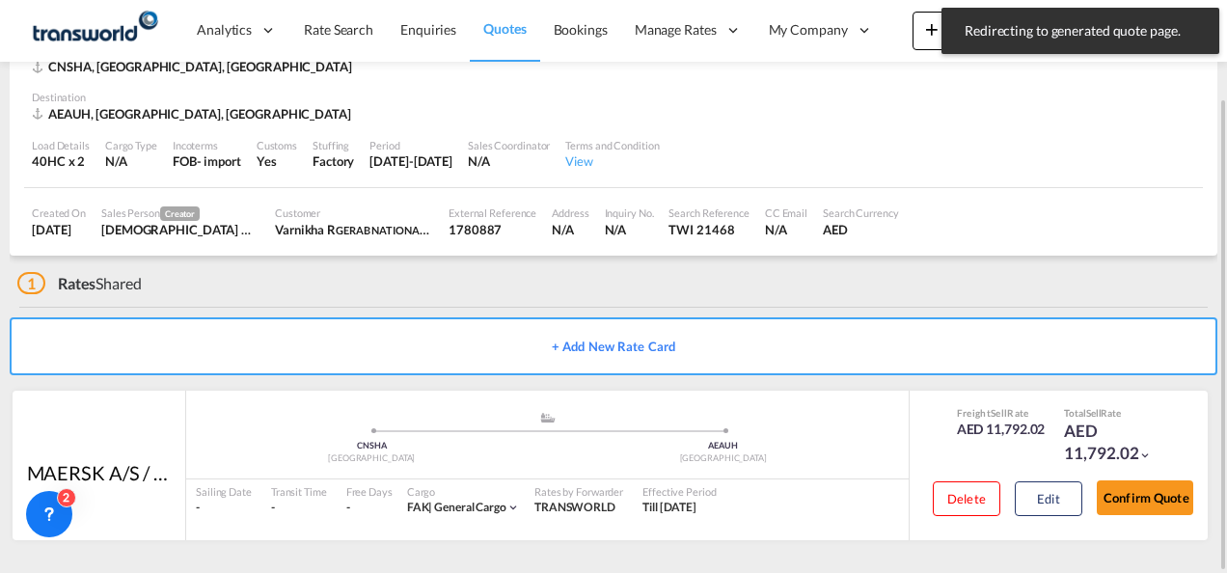
click at [1147, 487] on button "Confirm Quote" at bounding box center [1145, 497] width 96 height 35
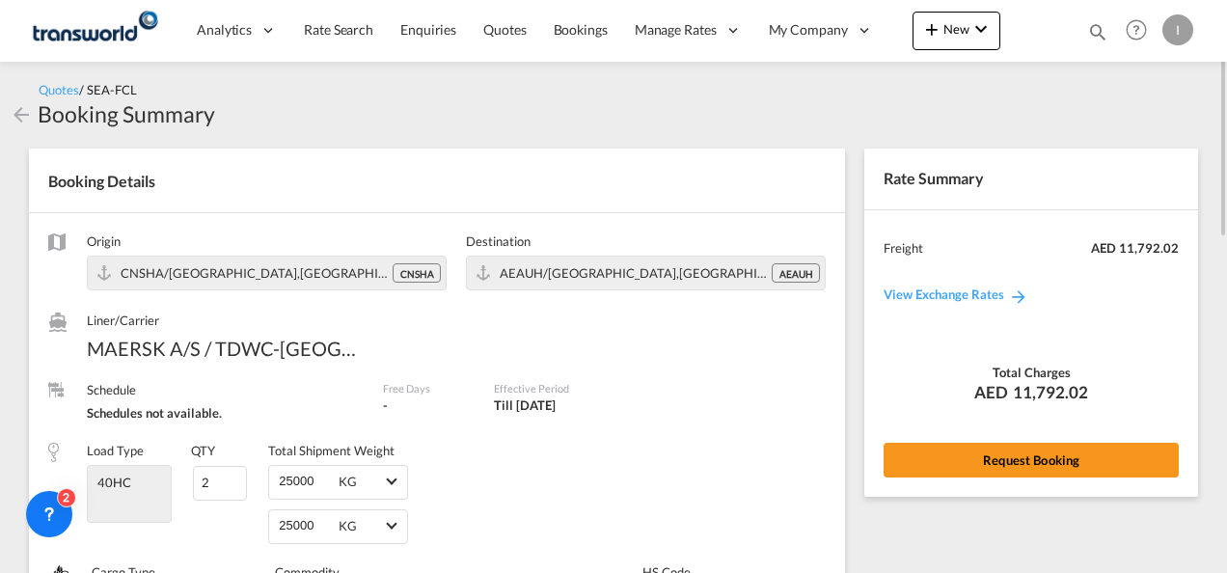
click at [1014, 485] on div "Rate Summary Freight AED 11,792.02 View Exchange Rates Total Charges AED 11,792…" at bounding box center [1031, 322] width 334 height 347
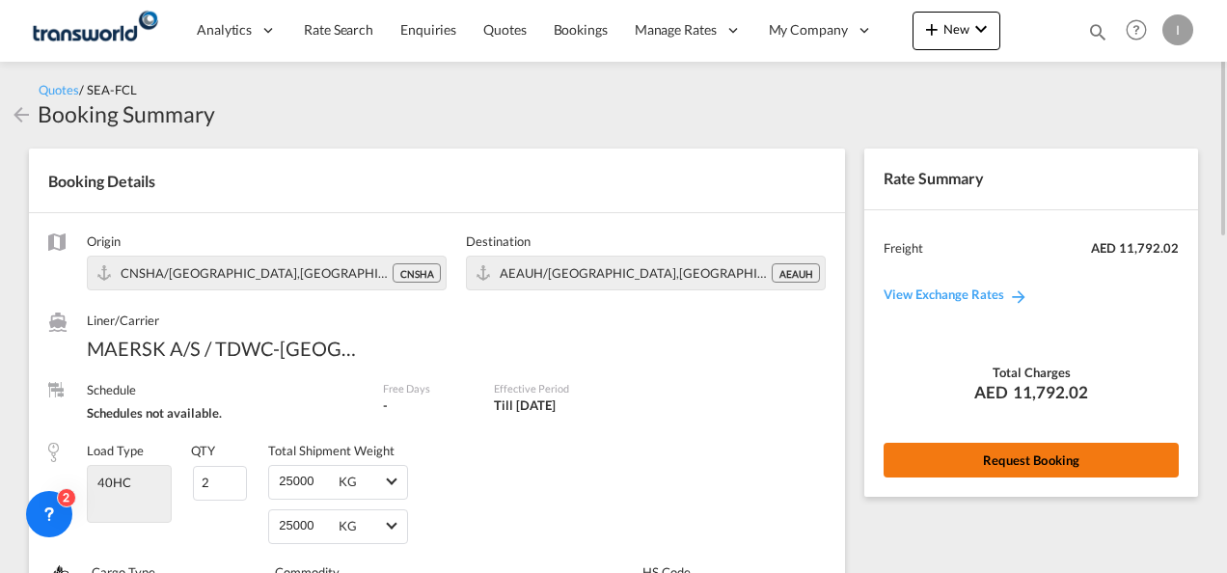
click at [999, 449] on button "Request Booking" at bounding box center [1030, 460] width 295 height 35
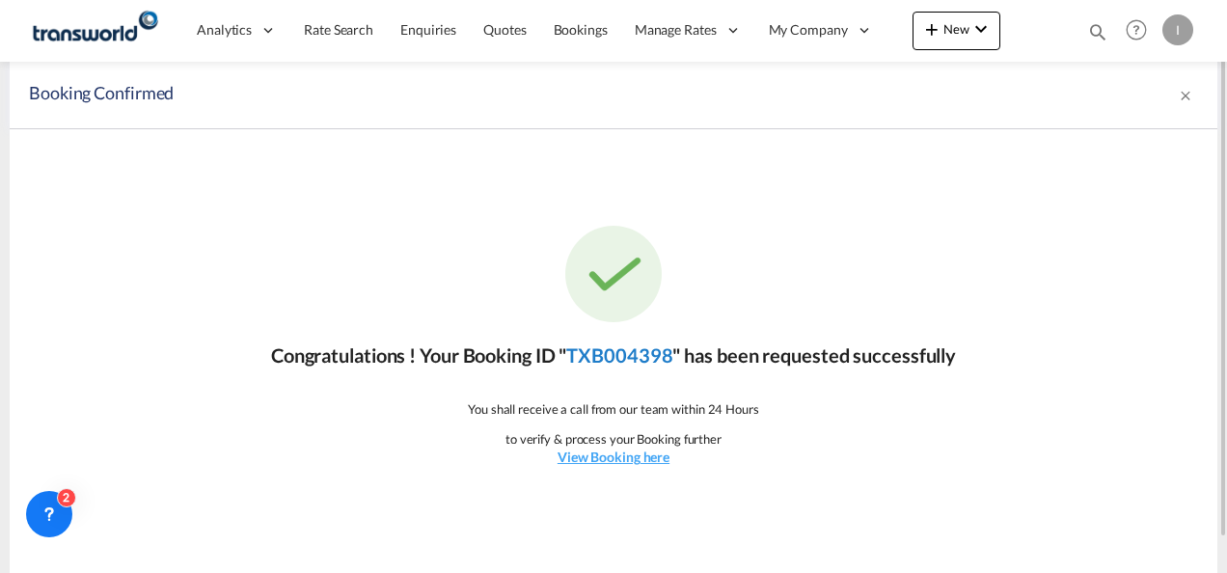
click at [629, 351] on link "TXB004398" at bounding box center [619, 354] width 106 height 23
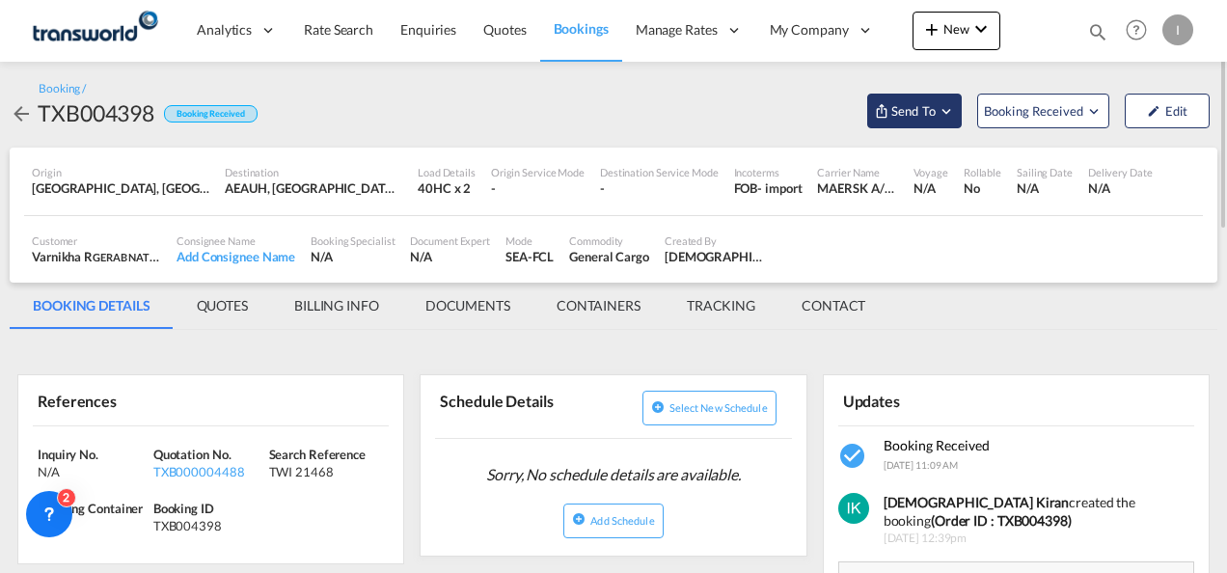
click at [897, 109] on span "Send To" at bounding box center [913, 110] width 48 height 19
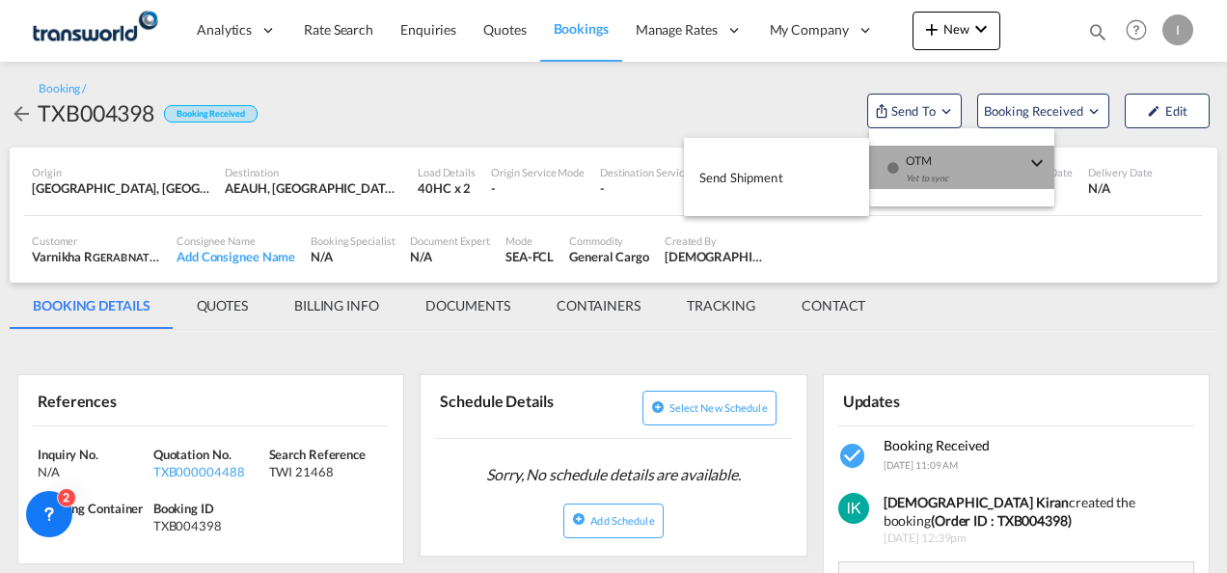
click at [911, 173] on div "Yet to sync" at bounding box center [966, 183] width 120 height 41
click at [794, 176] on button "Send Shipment" at bounding box center [776, 176] width 185 height 43
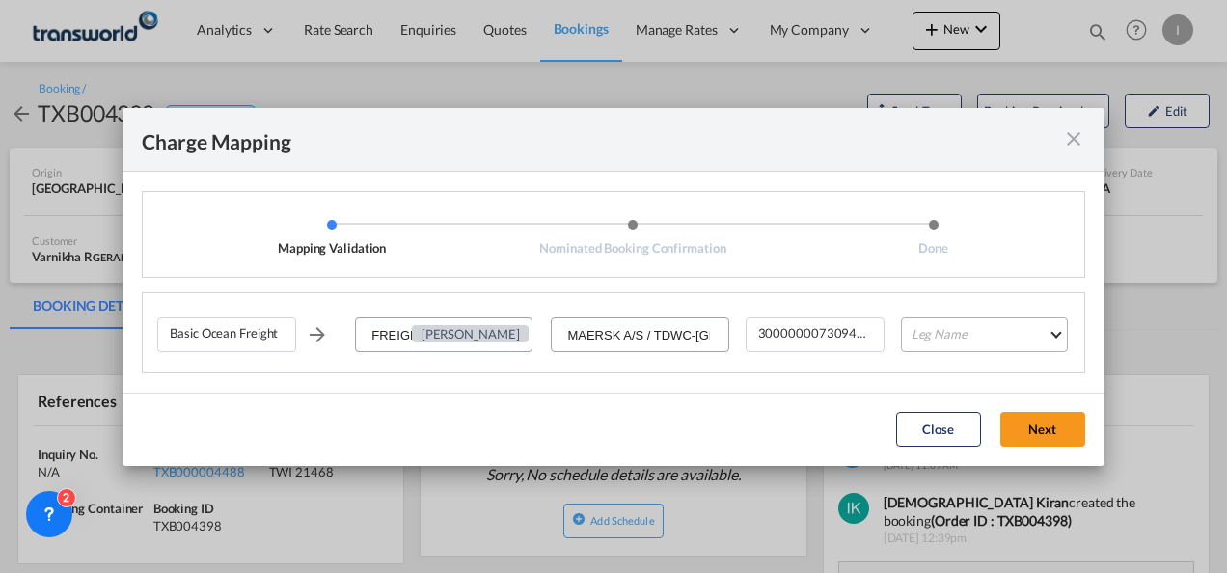
click at [946, 338] on md-select "Leg Name HANDLING ORIGIN VESSEL HANDLING DESTINATION OTHERS TL PICK UP CUSTOMS …" at bounding box center [984, 334] width 167 height 35
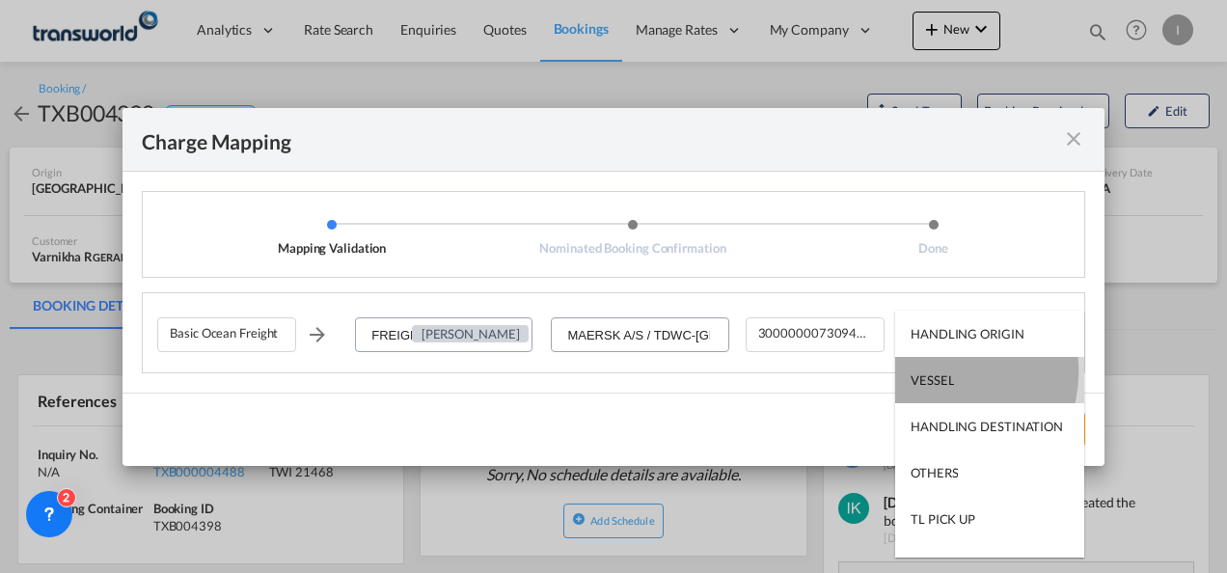
click at [936, 371] on div "VESSEL" at bounding box center [931, 379] width 43 height 17
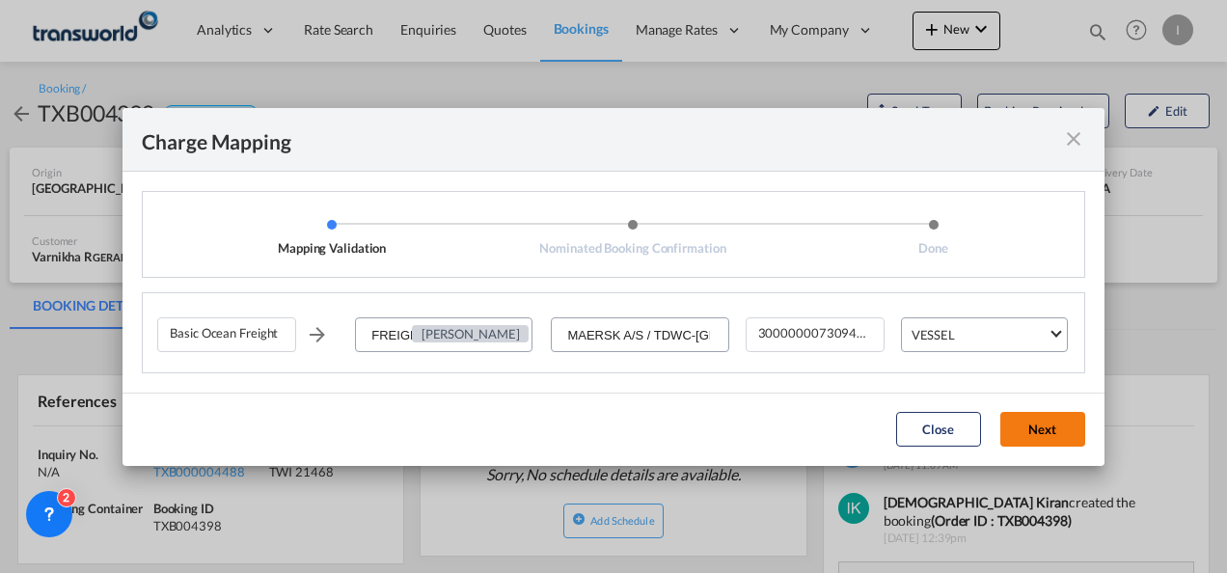
click at [1028, 428] on button "Next" at bounding box center [1042, 429] width 85 height 35
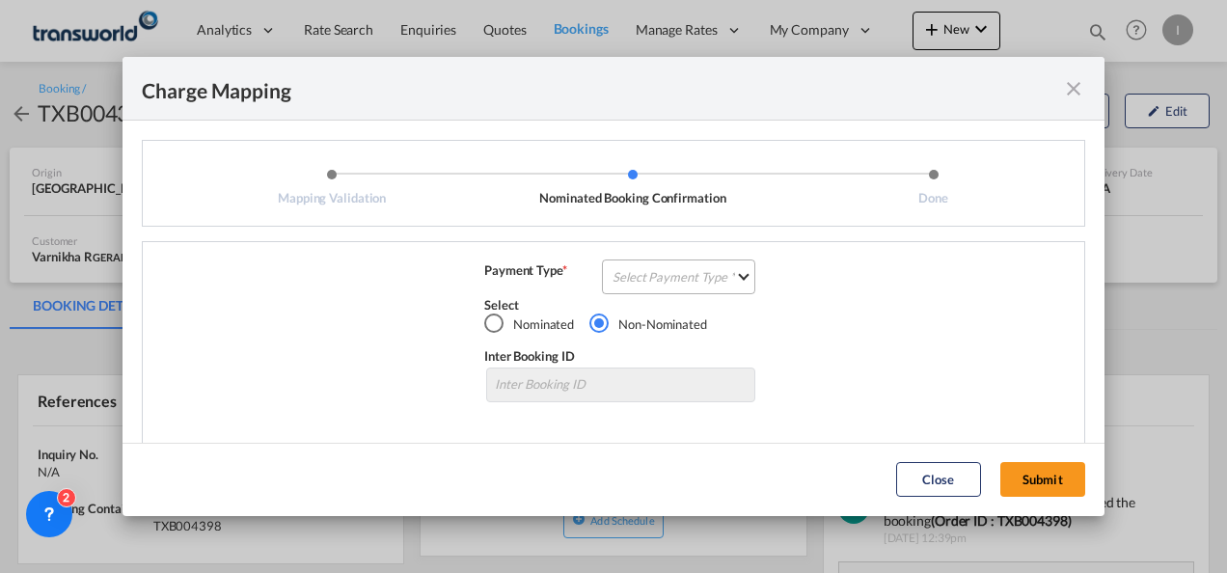
click at [695, 280] on md-select "Select Payment Type COLLECT PREPAID" at bounding box center [678, 276] width 153 height 35
click at [695, 280] on md-option "COLLECT" at bounding box center [676, 277] width 171 height 46
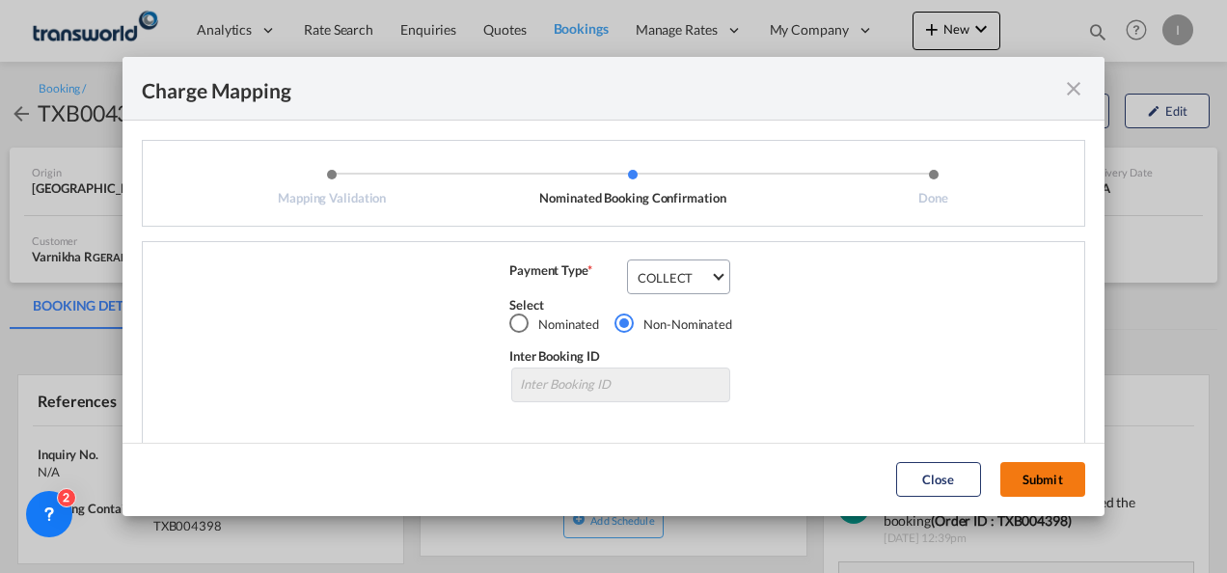
click at [1044, 478] on button "Submit" at bounding box center [1042, 479] width 85 height 35
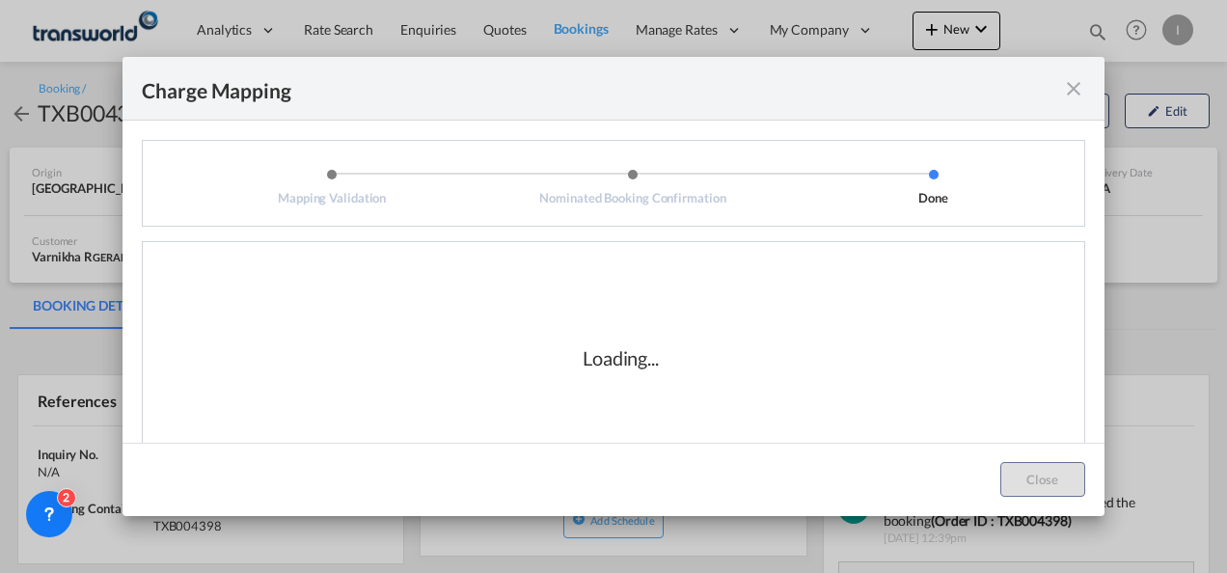
click at [775, 368] on div "Loading..." at bounding box center [620, 357] width 927 height 193
click at [571, 413] on div "Loading..." at bounding box center [620, 357] width 927 height 193
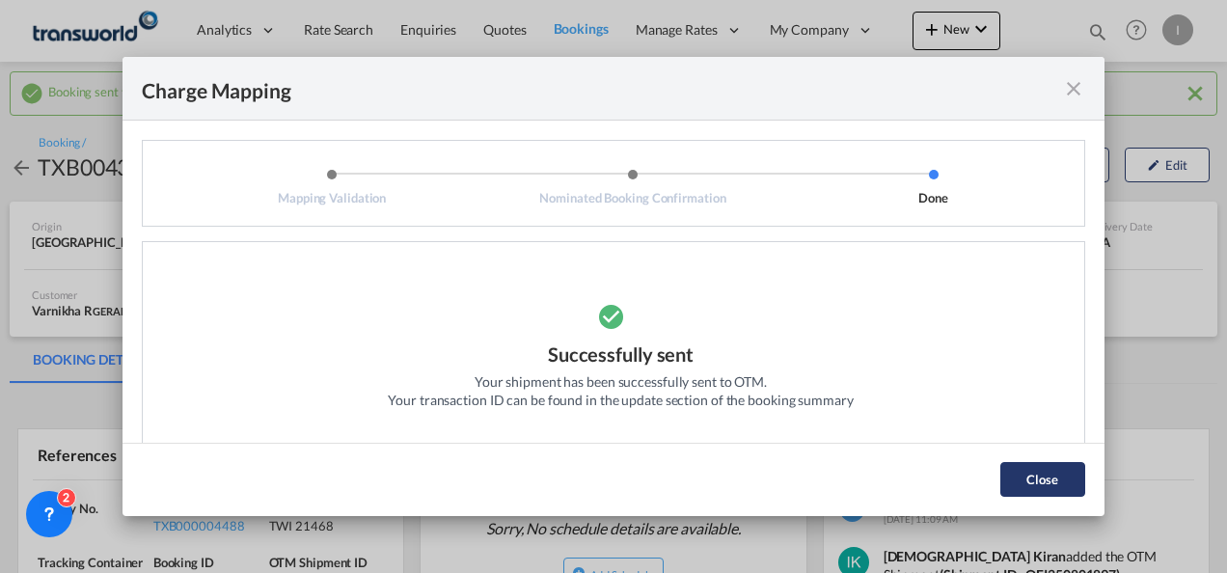
click at [1005, 482] on button "Close" at bounding box center [1042, 479] width 85 height 35
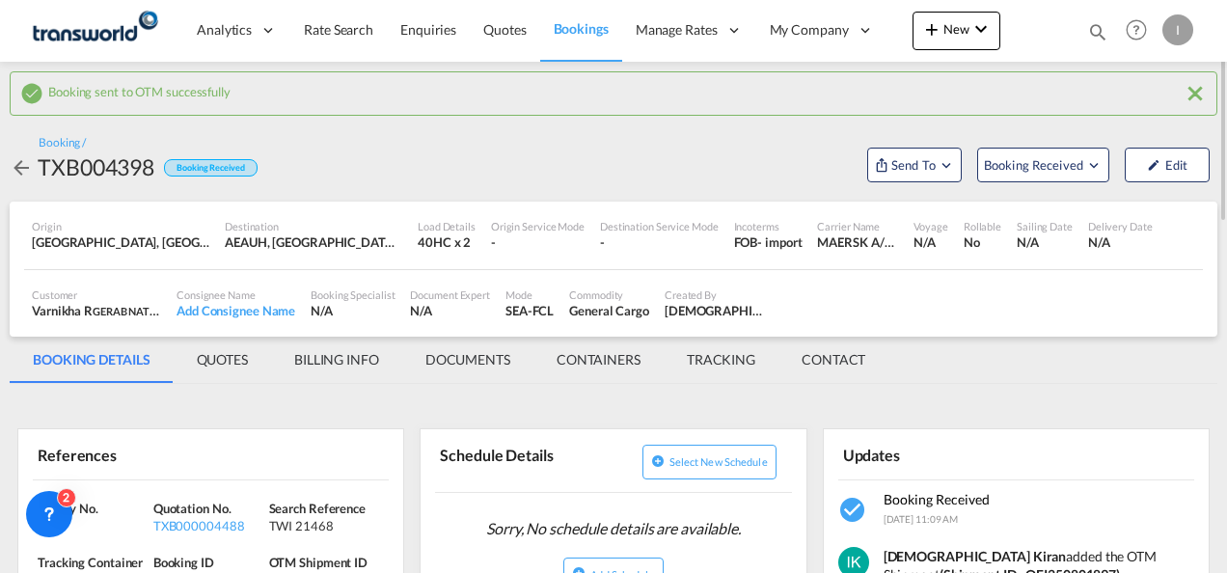
scroll to position [193, 0]
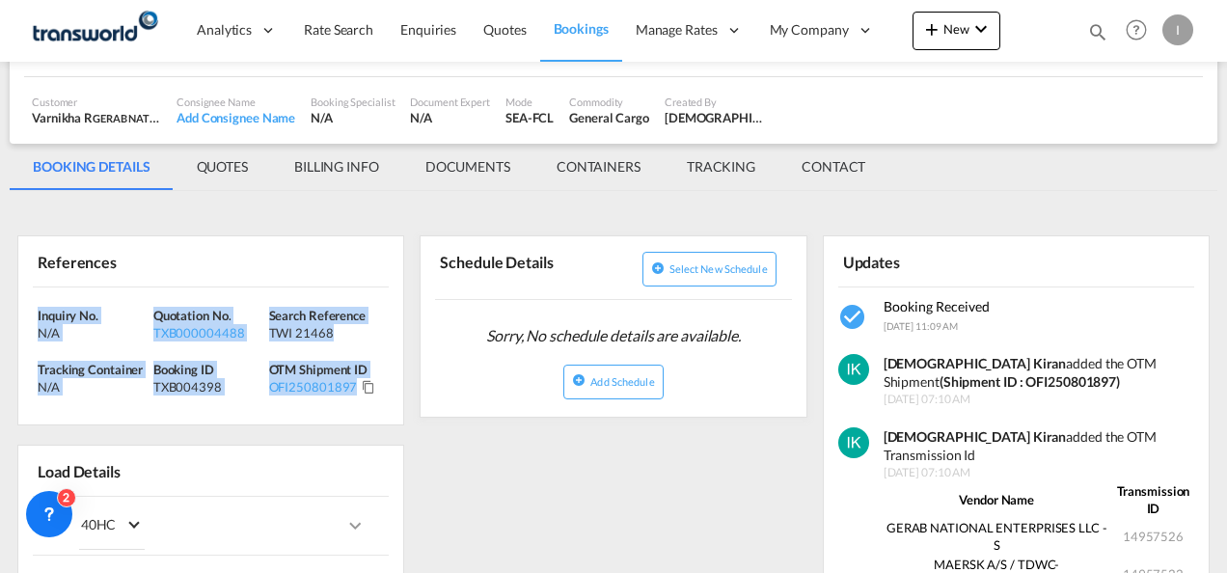
drag, startPoint x: 382, startPoint y: 398, endPoint x: -4, endPoint y: 285, distance: 401.9
click at [0, 285] on html "Analytics Reports Dashboard Rate Search Enquiries Quotes" at bounding box center [613, 286] width 1227 height 573
copy div "Inquiry No. N/A Quotation No. TXB000004488 Search Reference TWI 21468 Tracking …"
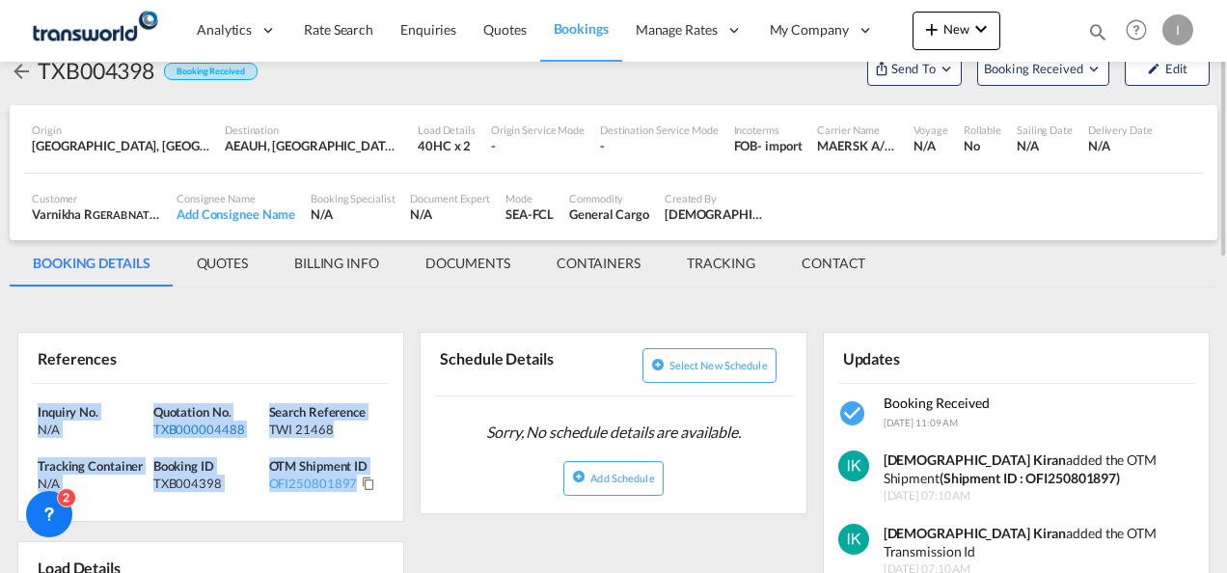
click at [196, 432] on div "TXB000004488" at bounding box center [208, 428] width 111 height 17
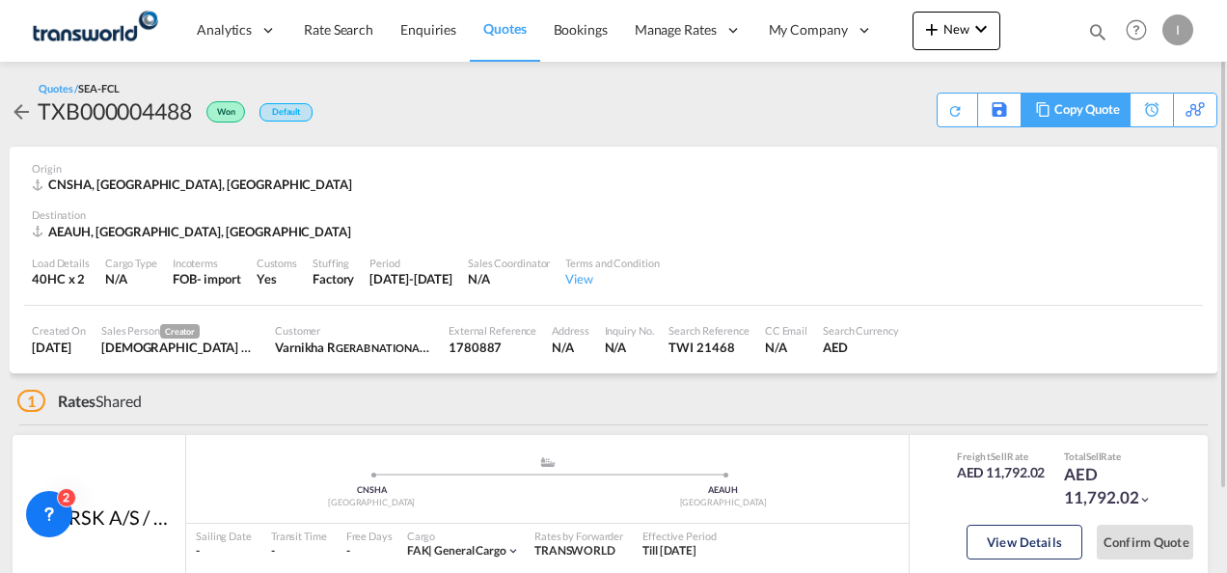
click at [1062, 113] on div "Copy Quote" at bounding box center [1087, 110] width 66 height 33
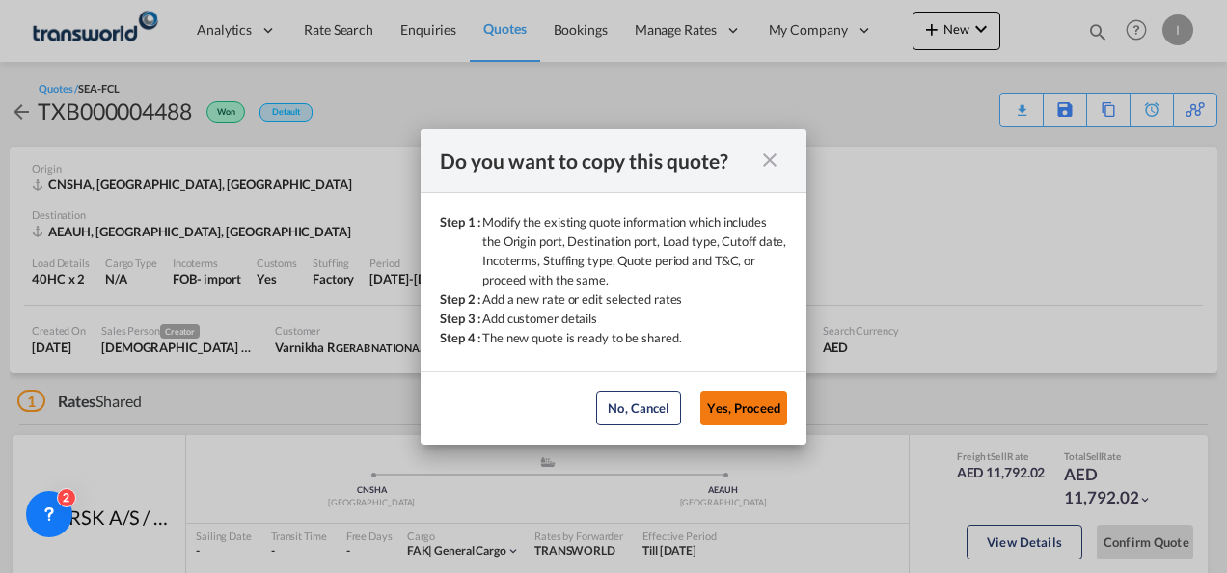
click at [718, 420] on button "Yes, Proceed" at bounding box center [743, 408] width 87 height 35
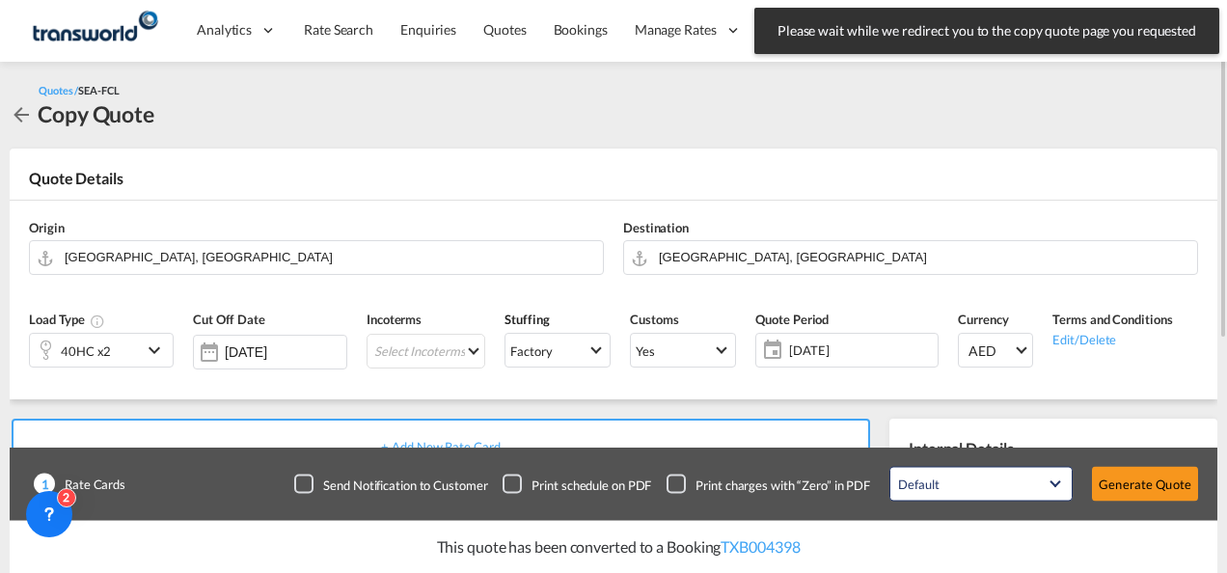
click at [109, 349] on div "40HC x2" at bounding box center [86, 350] width 112 height 33
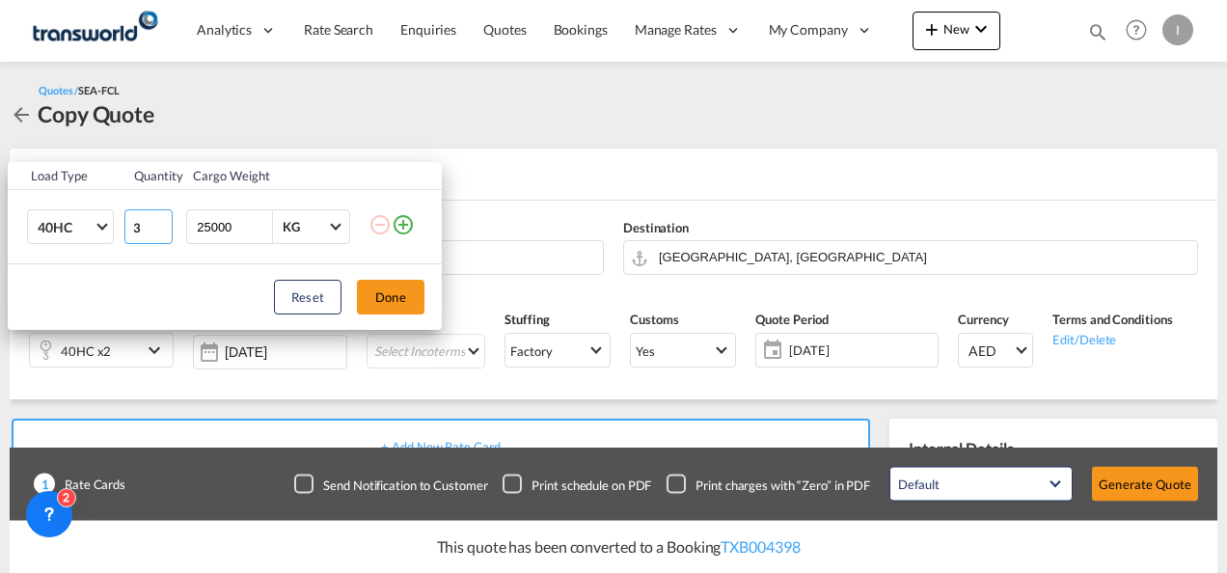
type input "3"
click at [164, 225] on input "3" at bounding box center [148, 226] width 48 height 35
click at [392, 303] on button "Done" at bounding box center [391, 297] width 68 height 35
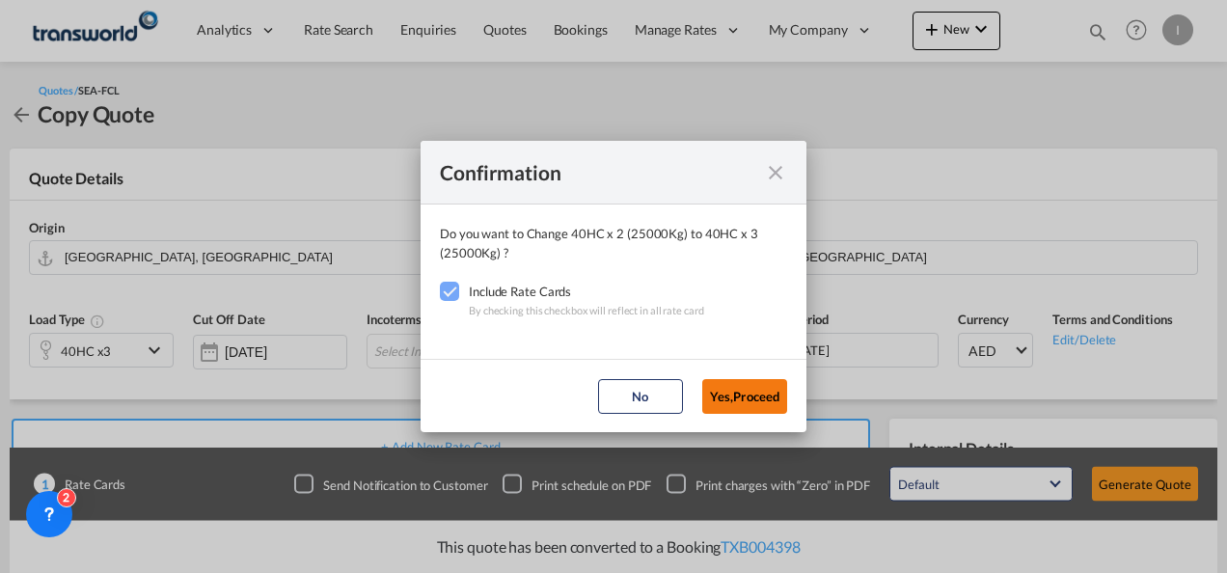
click at [741, 399] on button "Yes,Proceed" at bounding box center [744, 396] width 85 height 35
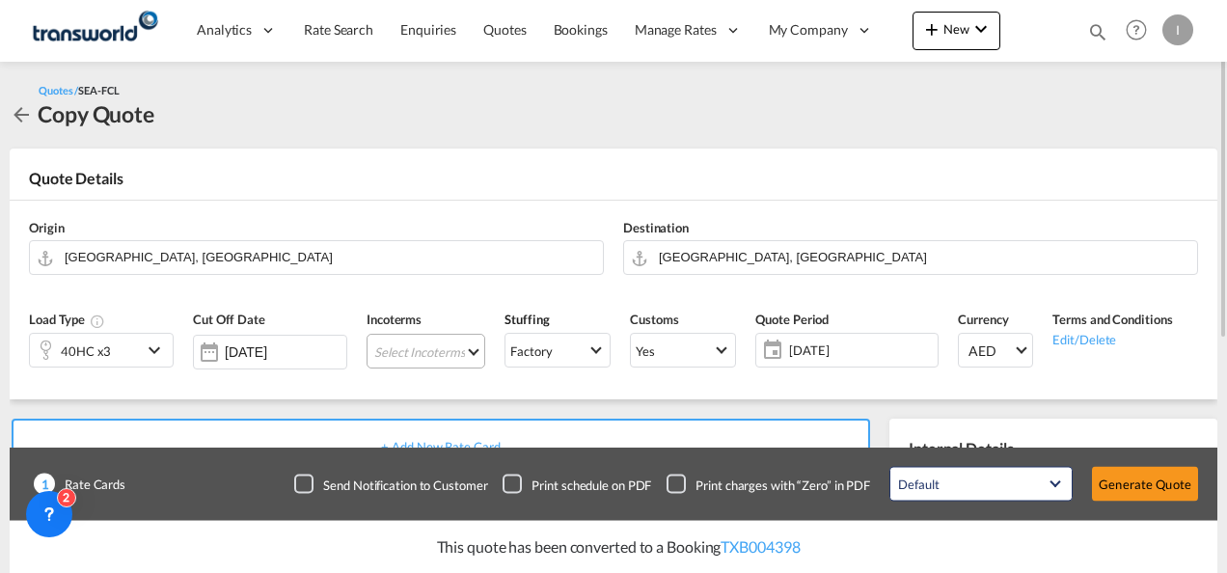
click at [415, 351] on md-select "Select Incoterms EXW - import Ex Works CFR - import Cost and Freight CPT - impo…" at bounding box center [425, 351] width 119 height 35
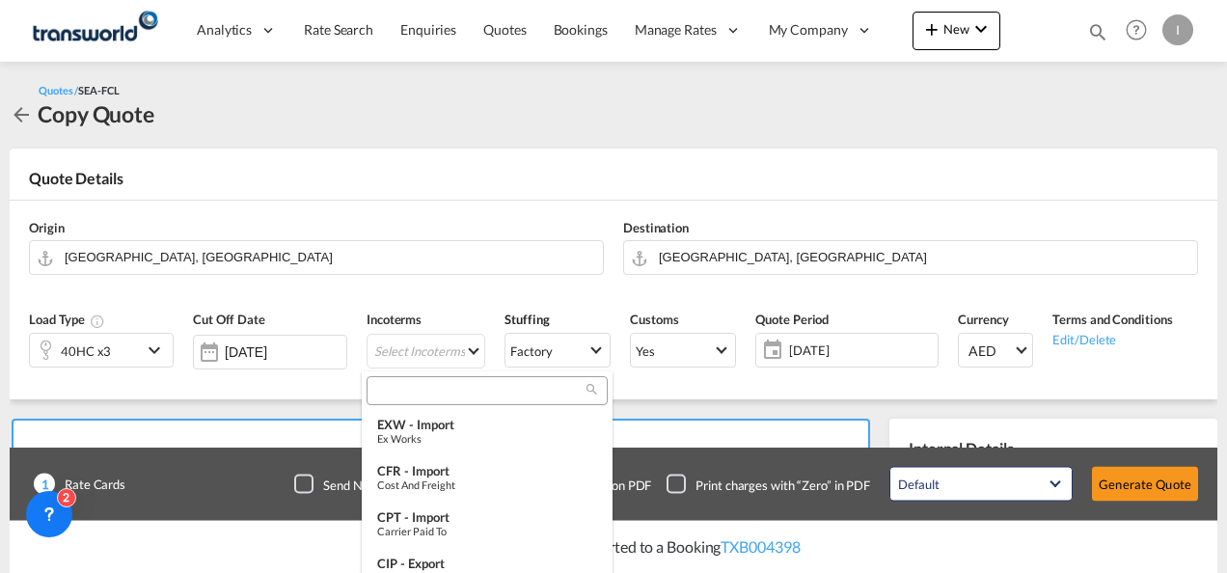
click at [409, 384] on input "search" at bounding box center [479, 390] width 214 height 17
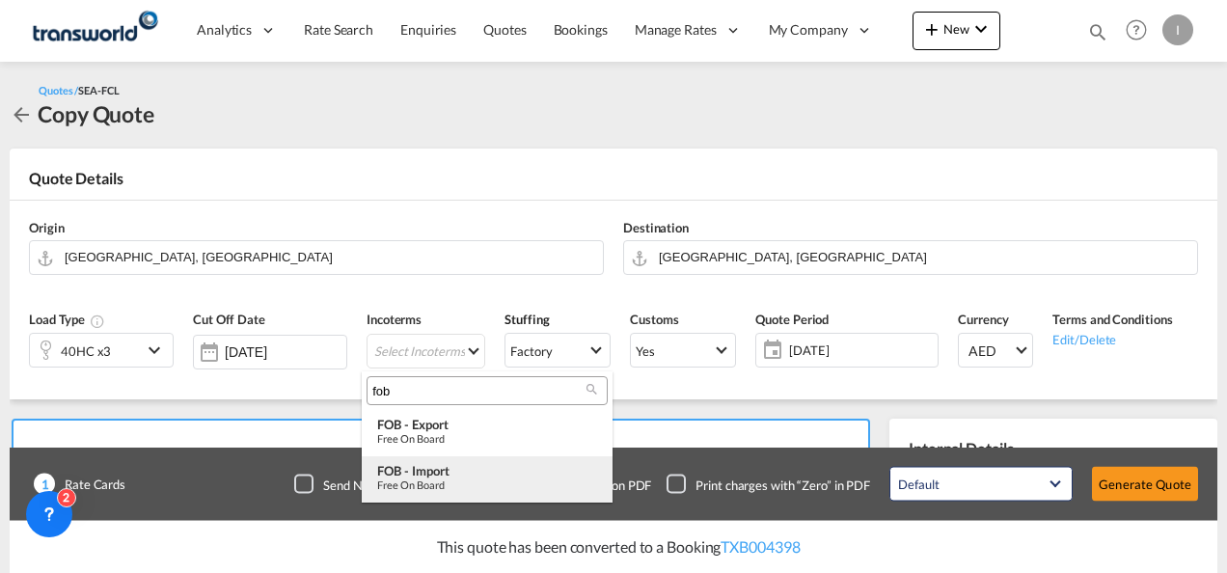
type input "fob"
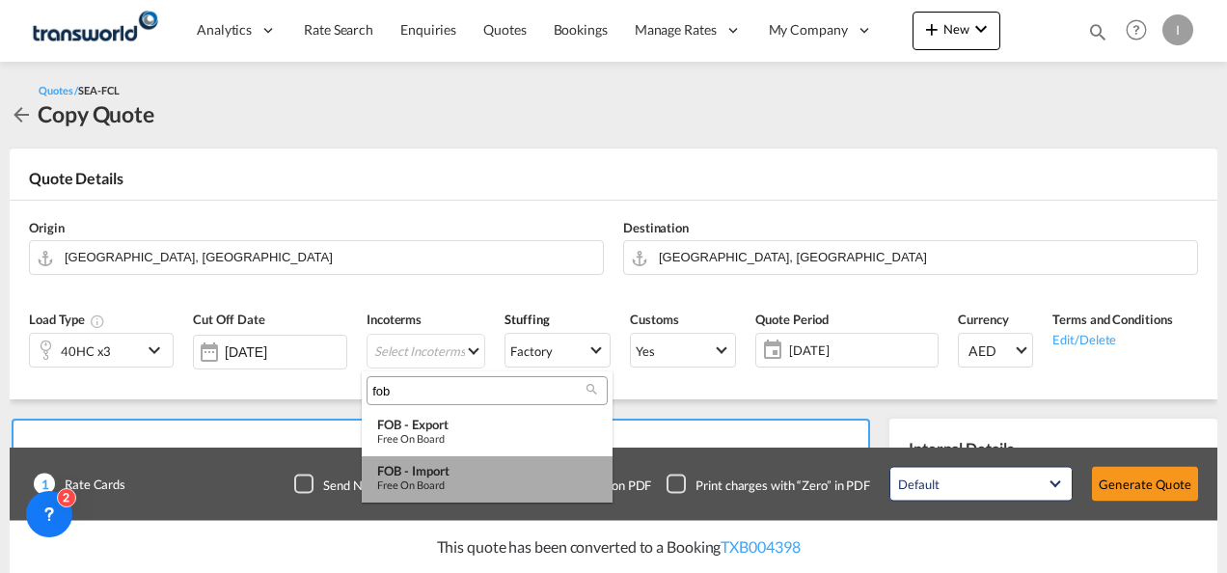
click at [428, 476] on div "FOB - import" at bounding box center [487, 470] width 220 height 15
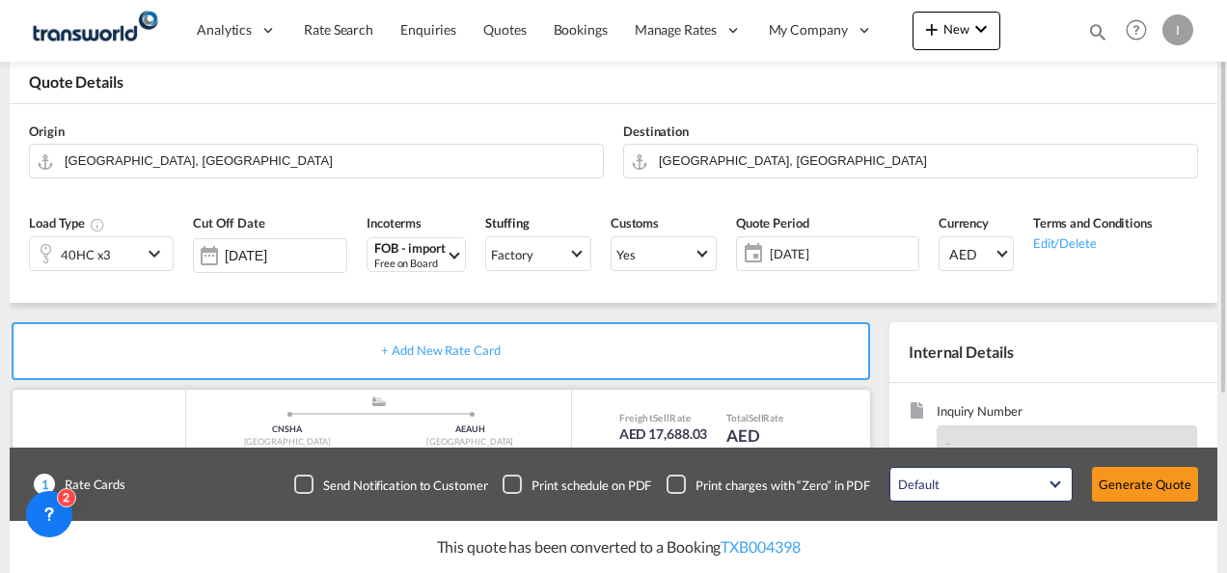
scroll to position [289, 0]
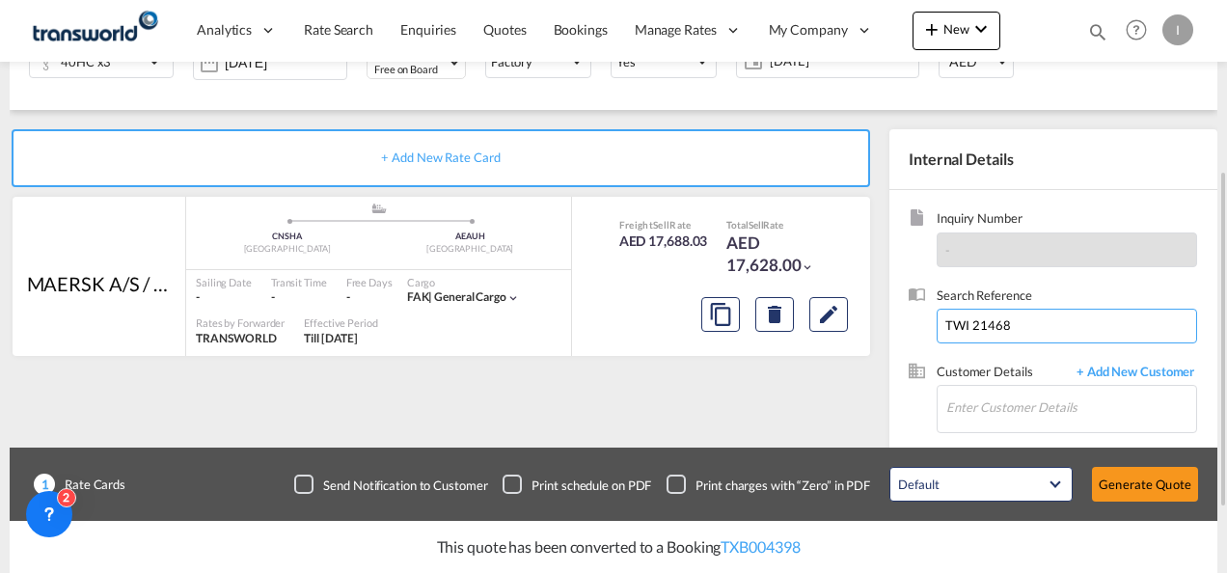
drag, startPoint x: 1020, startPoint y: 328, endPoint x: 883, endPoint y: 328, distance: 136.9
click at [883, 328] on internal-details "Internal Details Inquiry Number - Search Reference TWI 21468 Customer Details +…" at bounding box center [1049, 335] width 338 height 413
paste input "399"
type input "TWI 21399"
click at [982, 427] on input "Enter Customer Details" at bounding box center [1071, 407] width 250 height 43
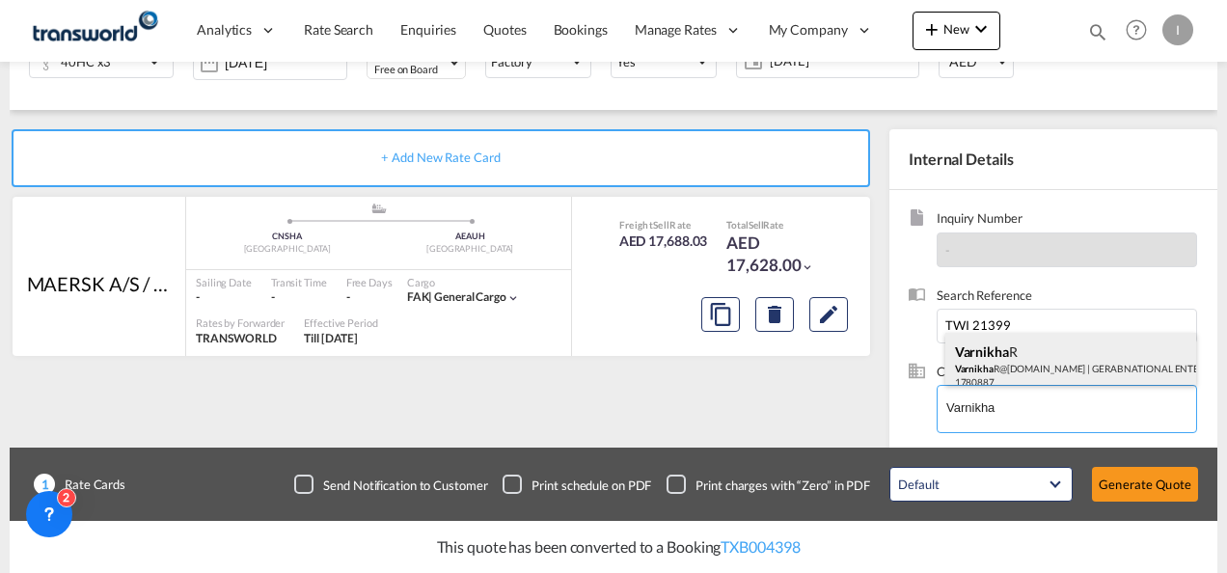
click at [976, 368] on div "Varnikha R Varnikha R@[DOMAIN_NAME] | GERAB NATIONAL ENTERPRISES LLC | 1780887" at bounding box center [1071, 366] width 252 height 66
type input "GERAB NATIONAL ENTERPRISES LLC, Varnikha R, [EMAIL_ADDRESS][DOMAIN_NAME]"
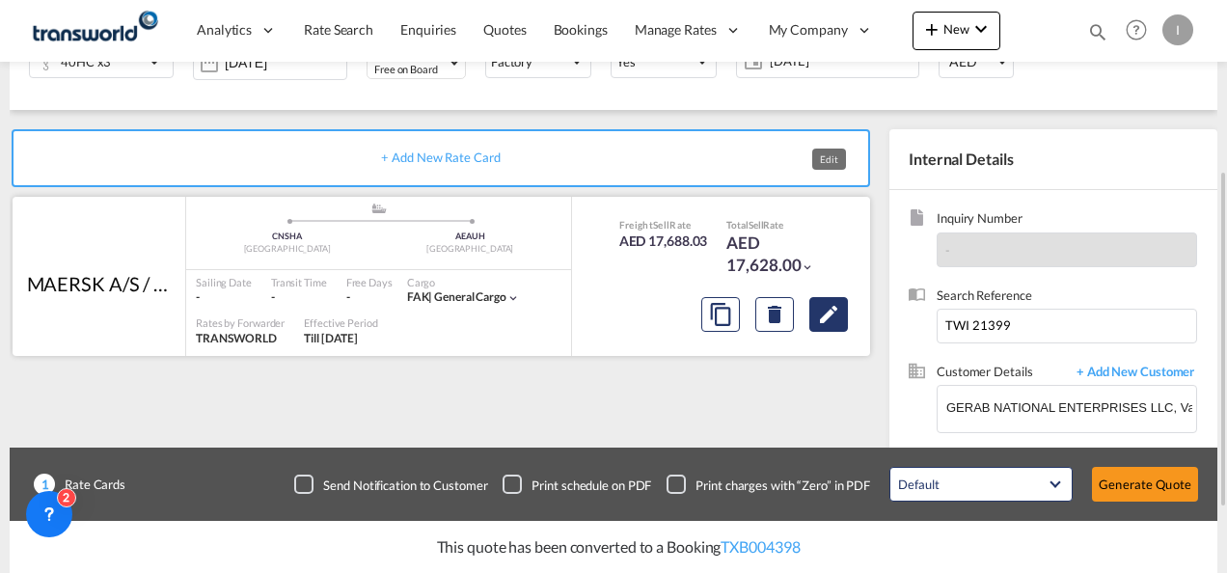
click at [827, 326] on button "Edit" at bounding box center [828, 314] width 39 height 35
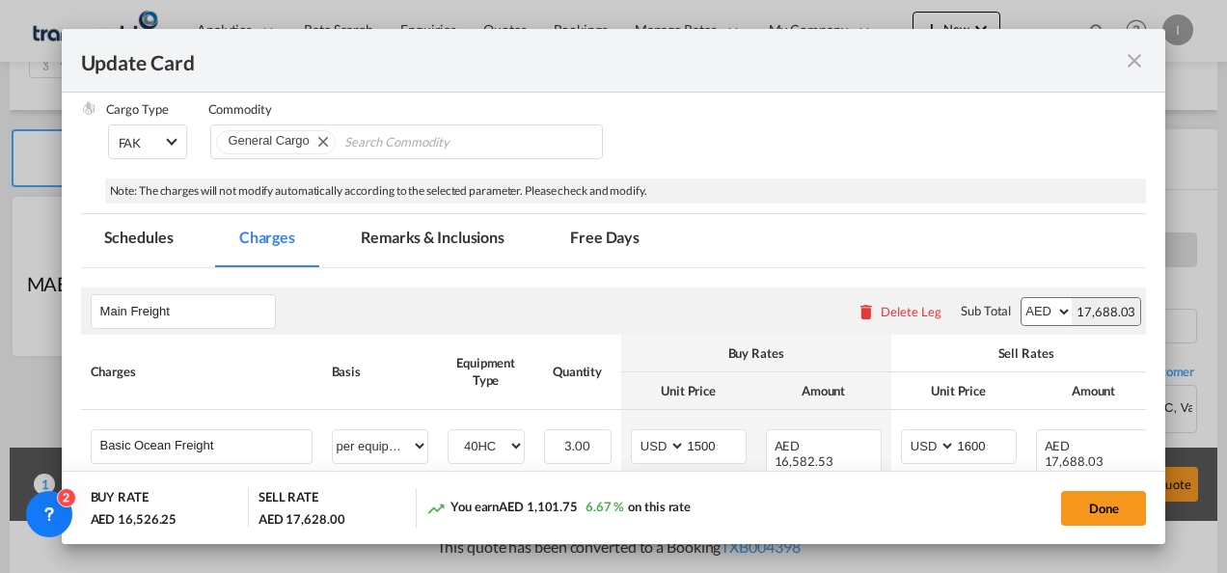
scroll to position [96, 0]
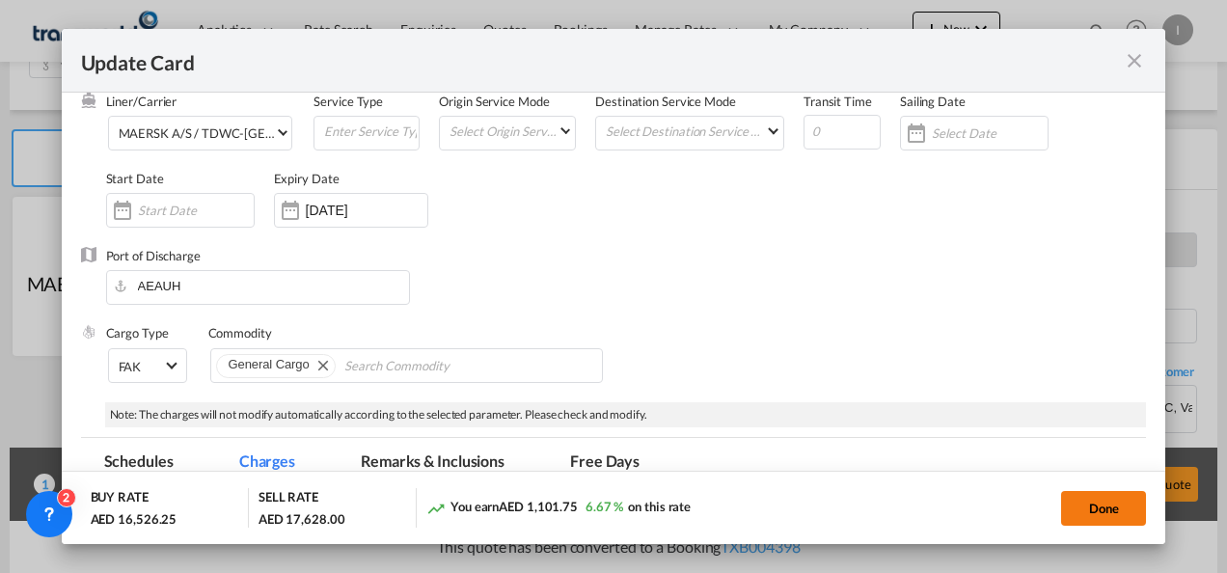
click at [1078, 503] on button "Done" at bounding box center [1103, 508] width 85 height 35
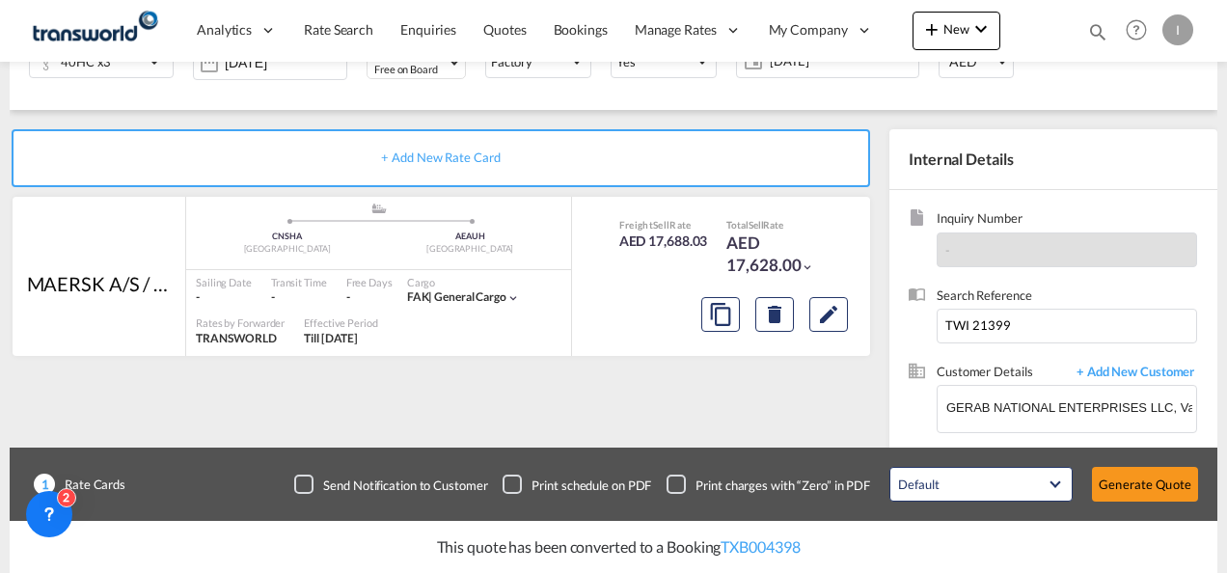
click at [1140, 485] on div "Update Card Port of [GEOGRAPHIC_DATA] [GEOGRAPHIC_DATA] T/S Liner/Carrier MAERS…" at bounding box center [613, 286] width 1227 height 573
click at [1134, 484] on button "Generate Quote" at bounding box center [1145, 484] width 106 height 35
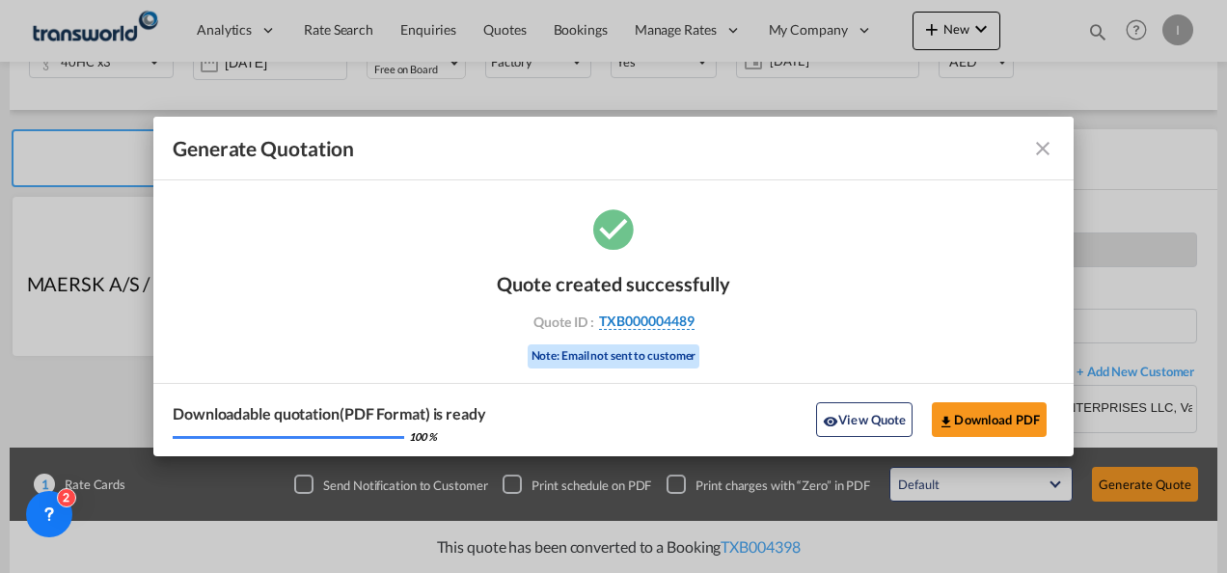
click at [629, 330] on div "Quote created successfully Quote ID : TXB000004489 Note: Email not sent to cust…" at bounding box center [613, 318] width 233 height 130
click at [629, 320] on span "TXB000004489" at bounding box center [646, 320] width 95 height 17
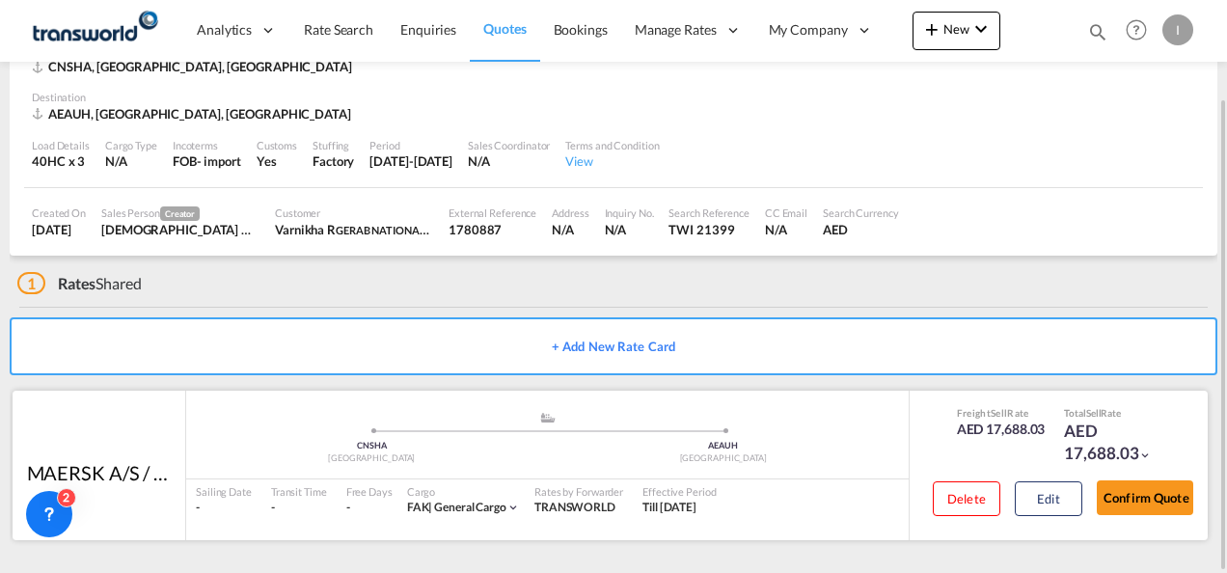
drag, startPoint x: 1143, startPoint y: 484, endPoint x: 1014, endPoint y: 511, distance: 132.0
click at [1143, 486] on button "Confirm Quote" at bounding box center [1145, 497] width 96 height 35
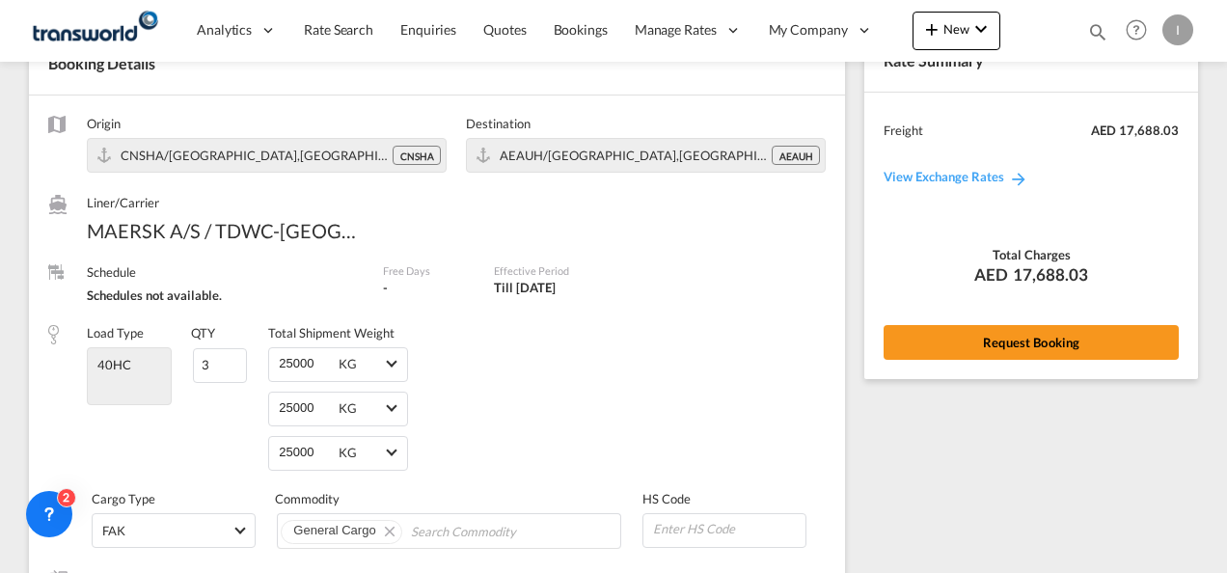
scroll to position [864, 0]
